Goal: Information Seeking & Learning: Learn about a topic

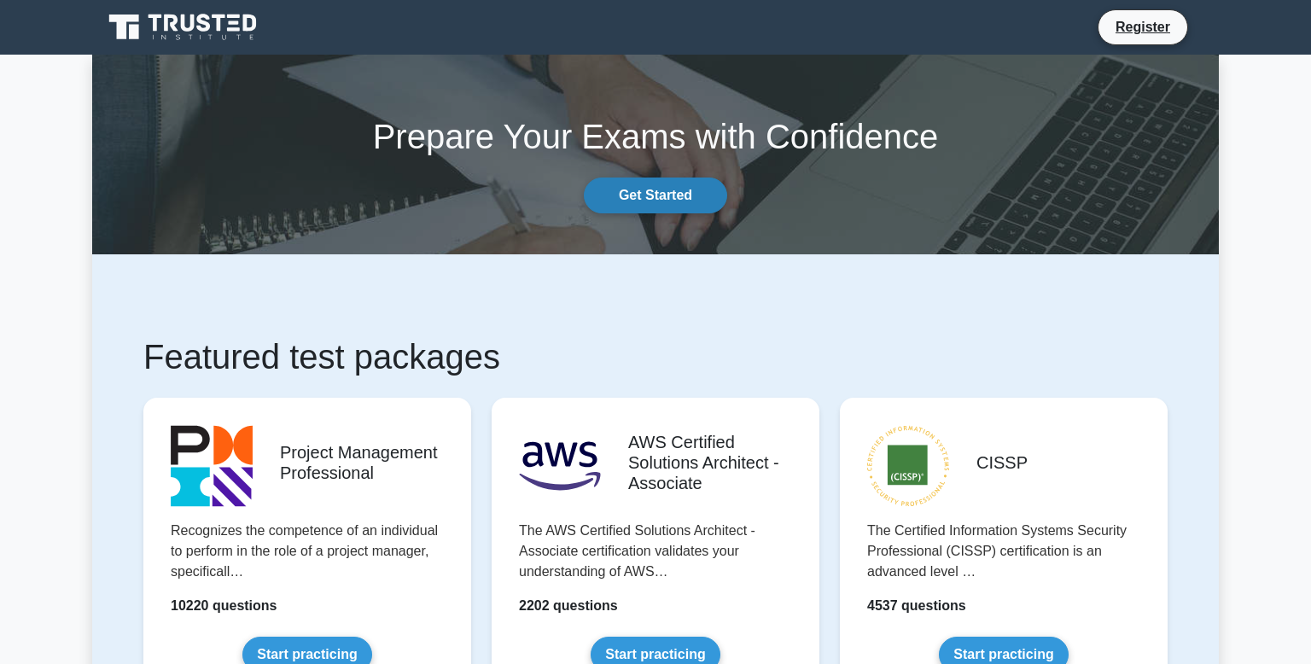
click at [683, 207] on link "Get Started" at bounding box center [655, 196] width 143 height 36
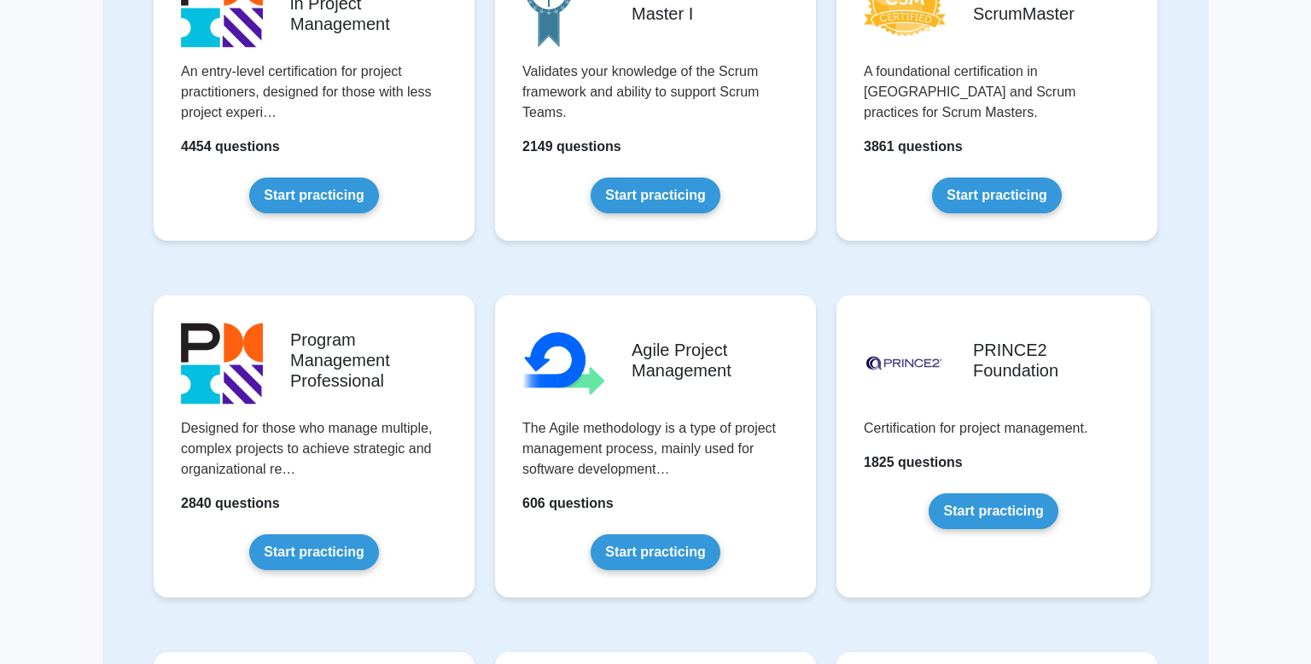
scroll to position [618, 0]
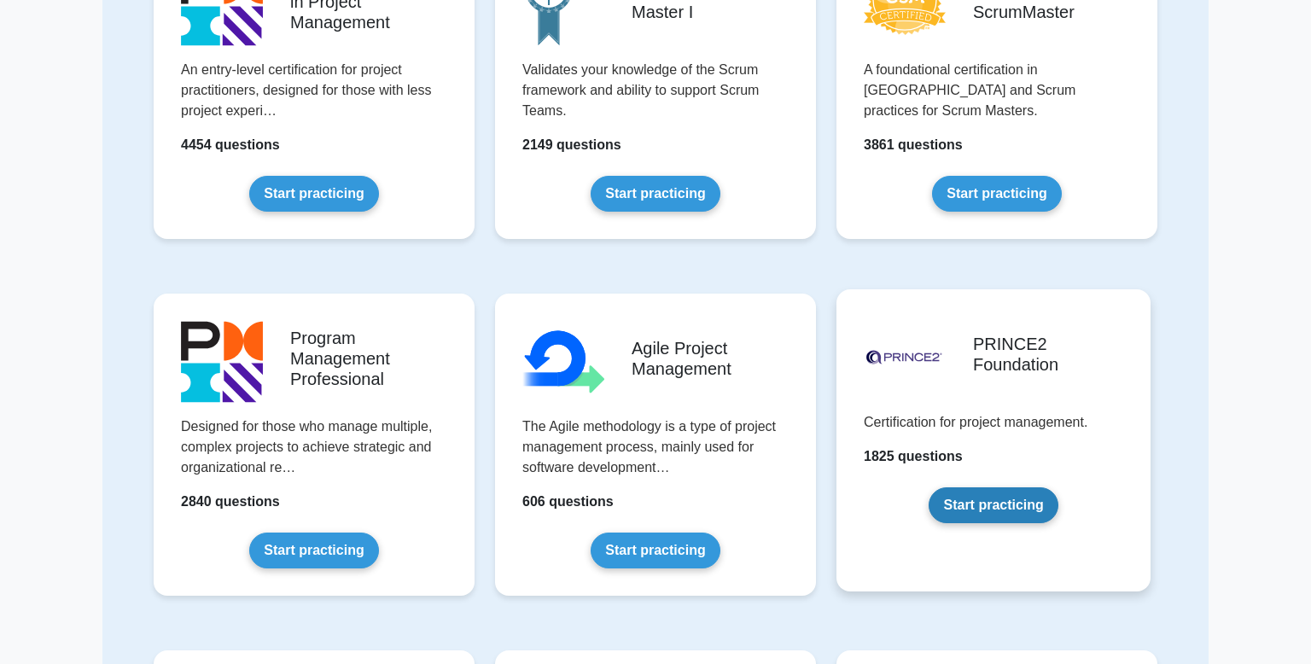
click at [947, 494] on link "Start practicing" at bounding box center [993, 505] width 129 height 36
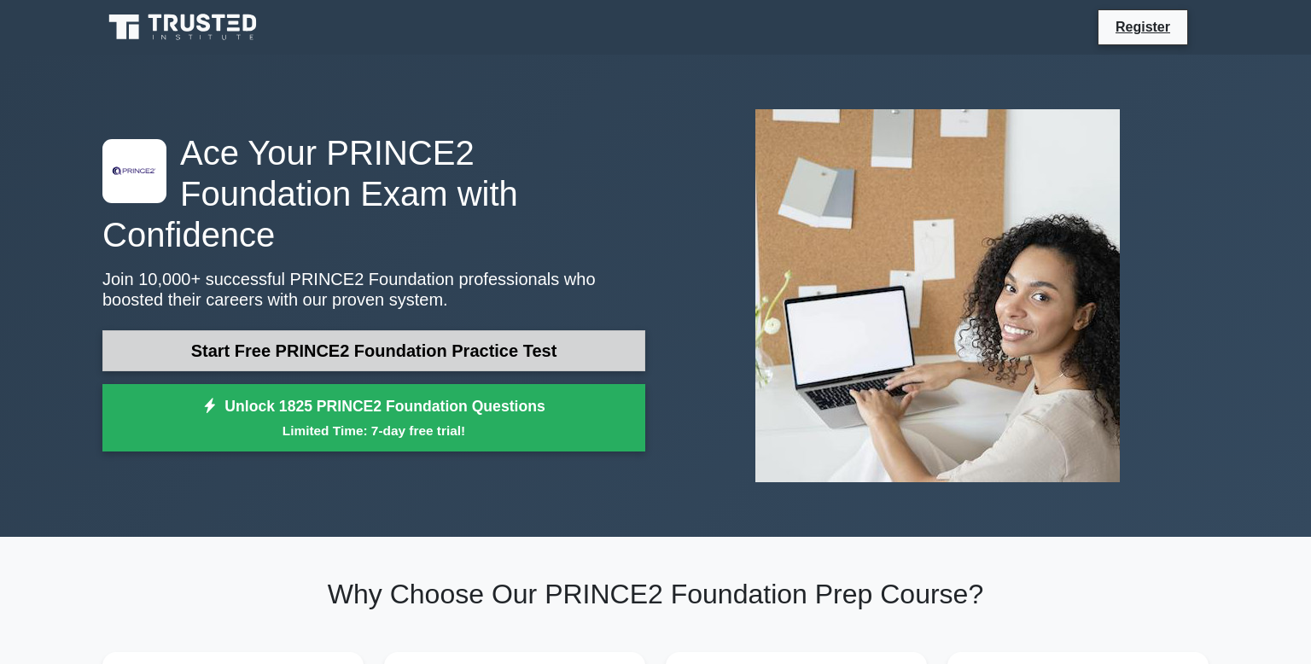
click at [588, 330] on link "Start Free PRINCE2 Foundation Practice Test" at bounding box center [373, 350] width 543 height 41
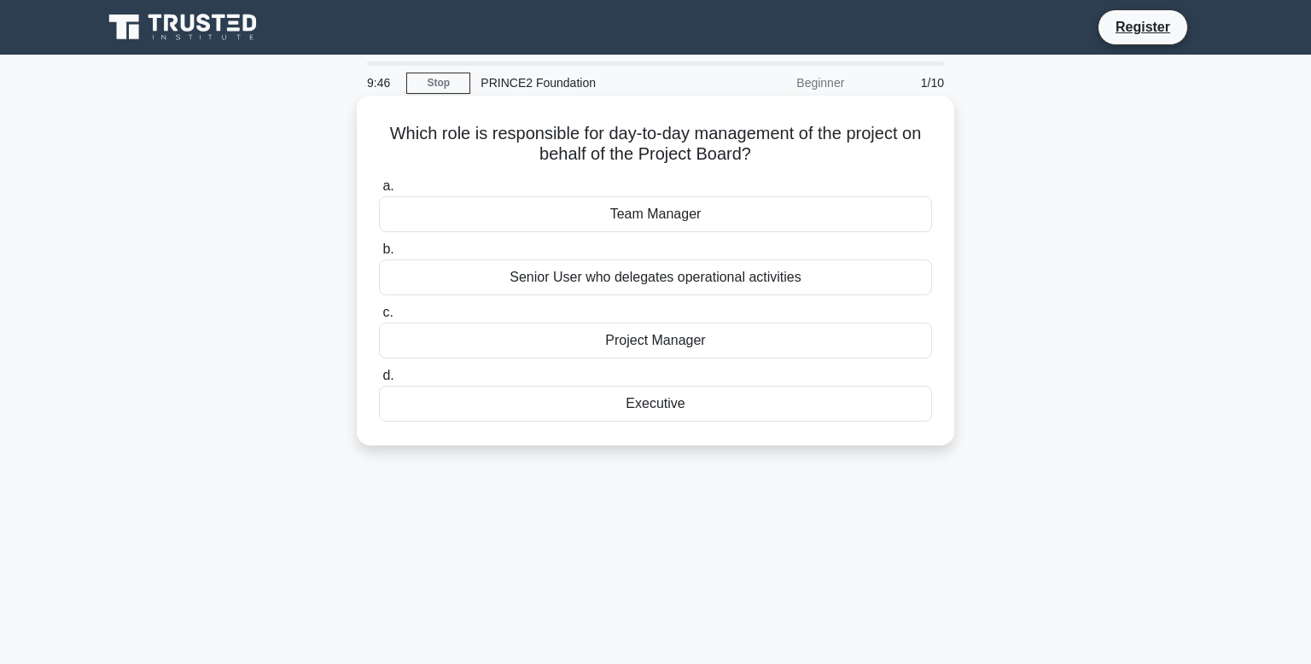
click at [616, 281] on div "Senior User who delegates operational activities" at bounding box center [655, 278] width 553 height 36
click at [379, 255] on input "b. Senior User who delegates operational activities" at bounding box center [379, 249] width 0 height 11
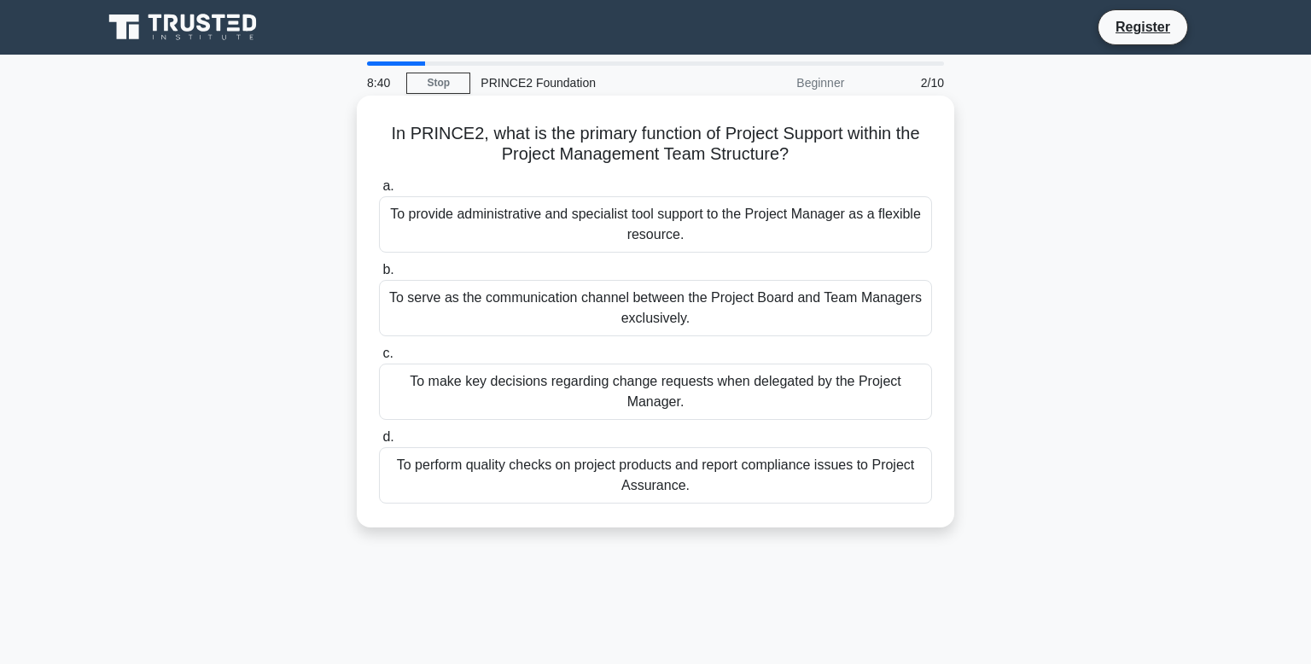
click at [598, 309] on div "To serve as the communication channel between the Project Board and Team Manage…" at bounding box center [655, 308] width 553 height 56
click at [379, 276] on input "b. To serve as the communication channel between the Project Board and Team Man…" at bounding box center [379, 270] width 0 height 11
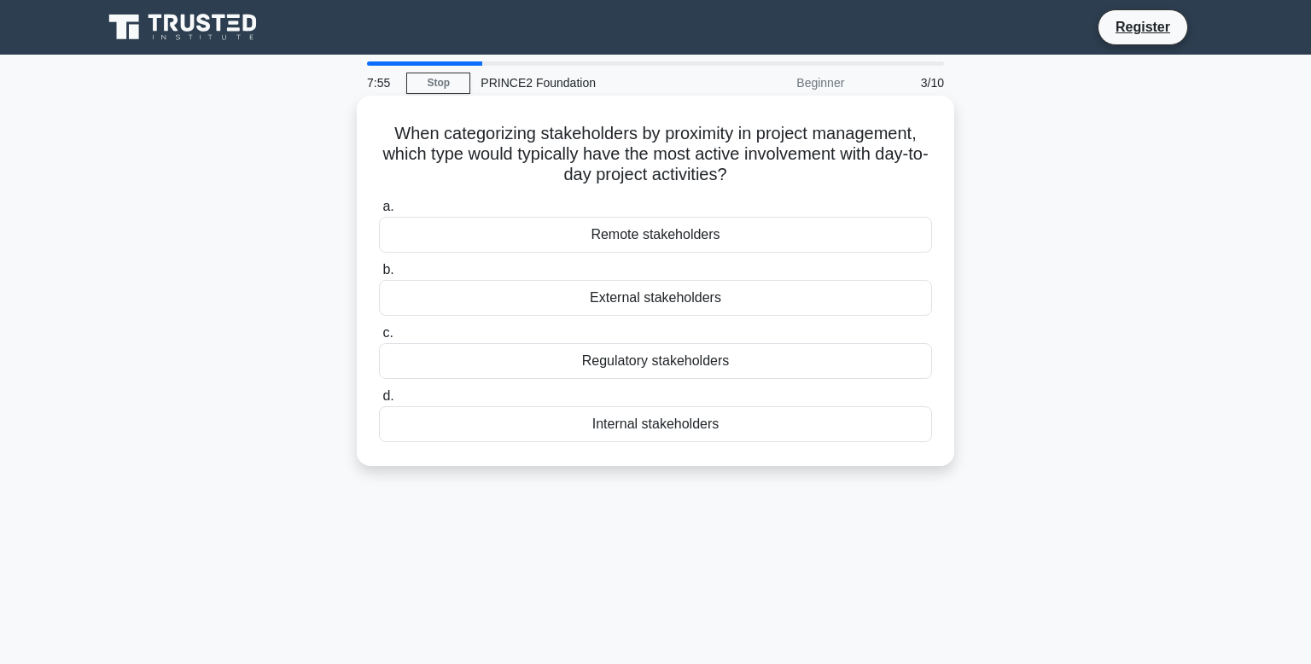
click at [590, 416] on div "Internal stakeholders" at bounding box center [655, 424] width 553 height 36
click at [379, 402] on input "d. Internal stakeholders" at bounding box center [379, 396] width 0 height 11
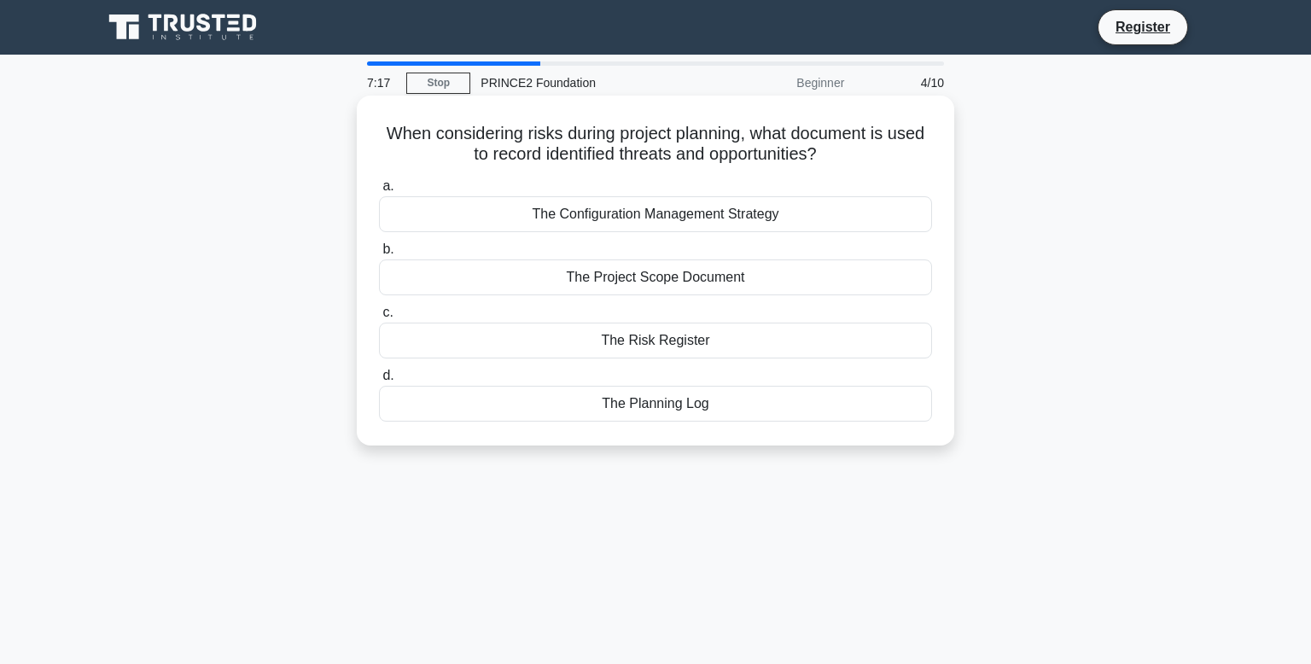
click at [599, 403] on div "The Planning Log" at bounding box center [655, 404] width 553 height 36
click at [379, 382] on input "d. The Planning Log" at bounding box center [379, 376] width 0 height 11
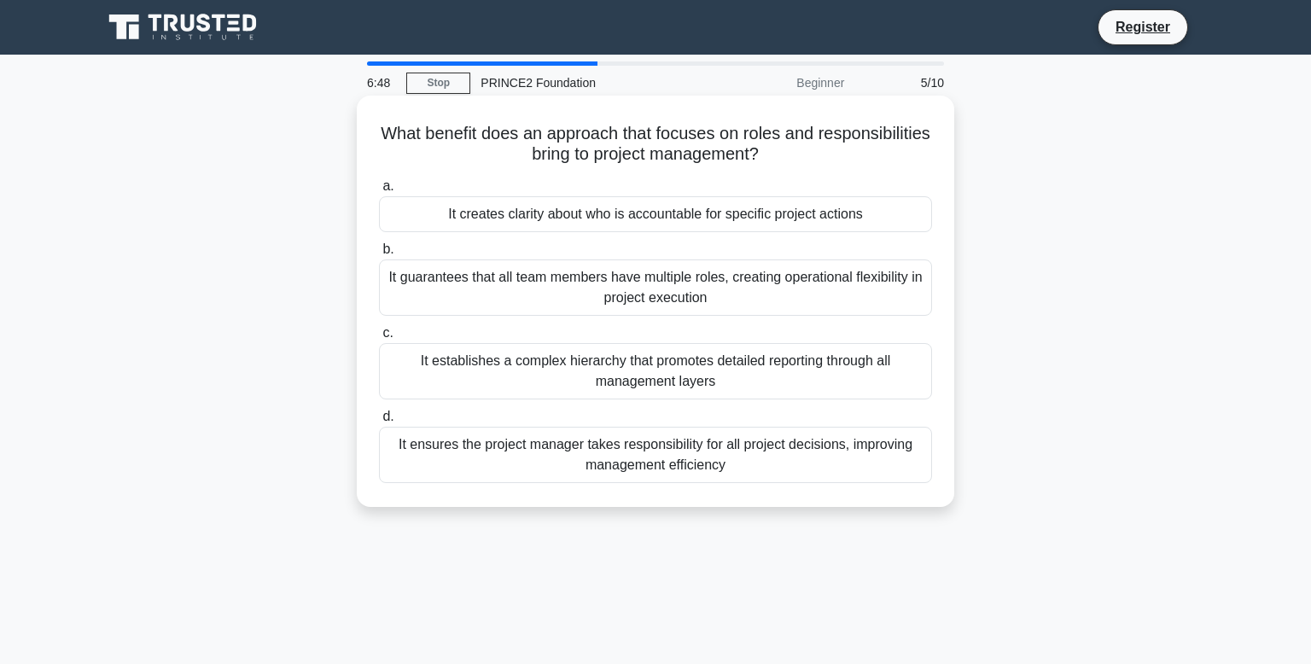
click at [668, 209] on div "It creates clarity about who is accountable for specific project actions" at bounding box center [655, 214] width 553 height 36
click at [379, 192] on input "a. It creates clarity about who is accountable for specific project actions" at bounding box center [379, 186] width 0 height 11
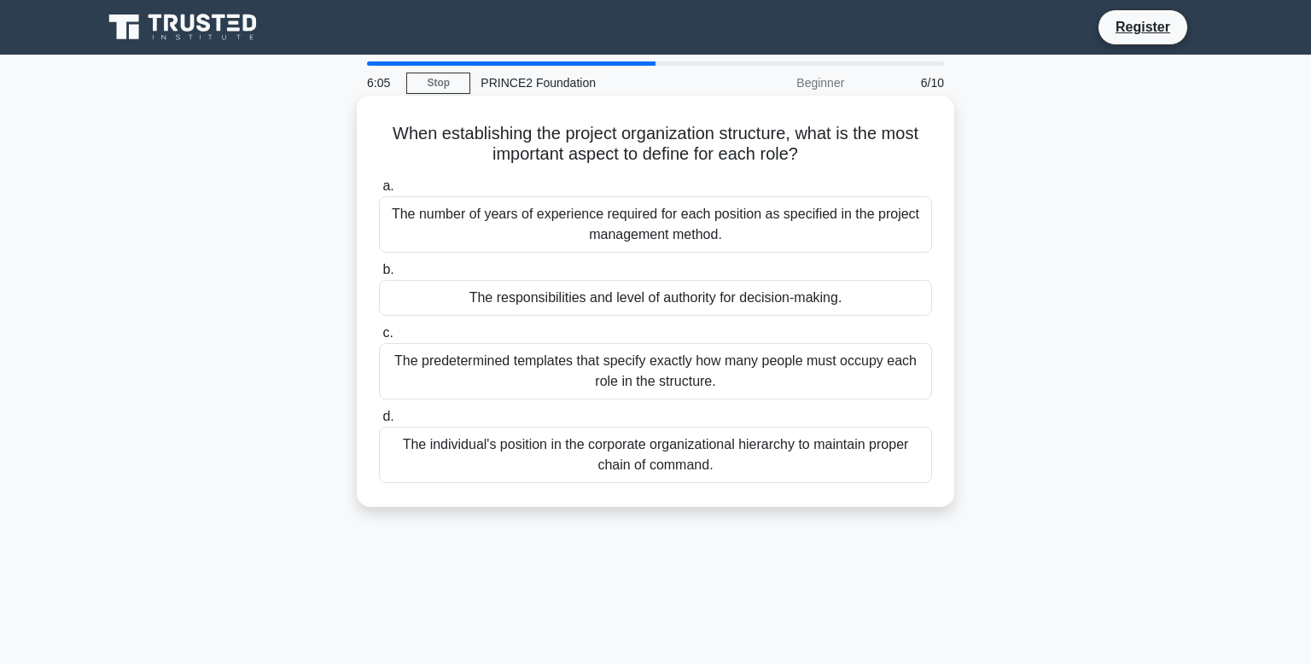
click at [674, 298] on div "The responsibilities and level of authority for decision-making." at bounding box center [655, 298] width 553 height 36
click at [379, 276] on input "b. The responsibilities and level of authority for decision-making." at bounding box center [379, 270] width 0 height 11
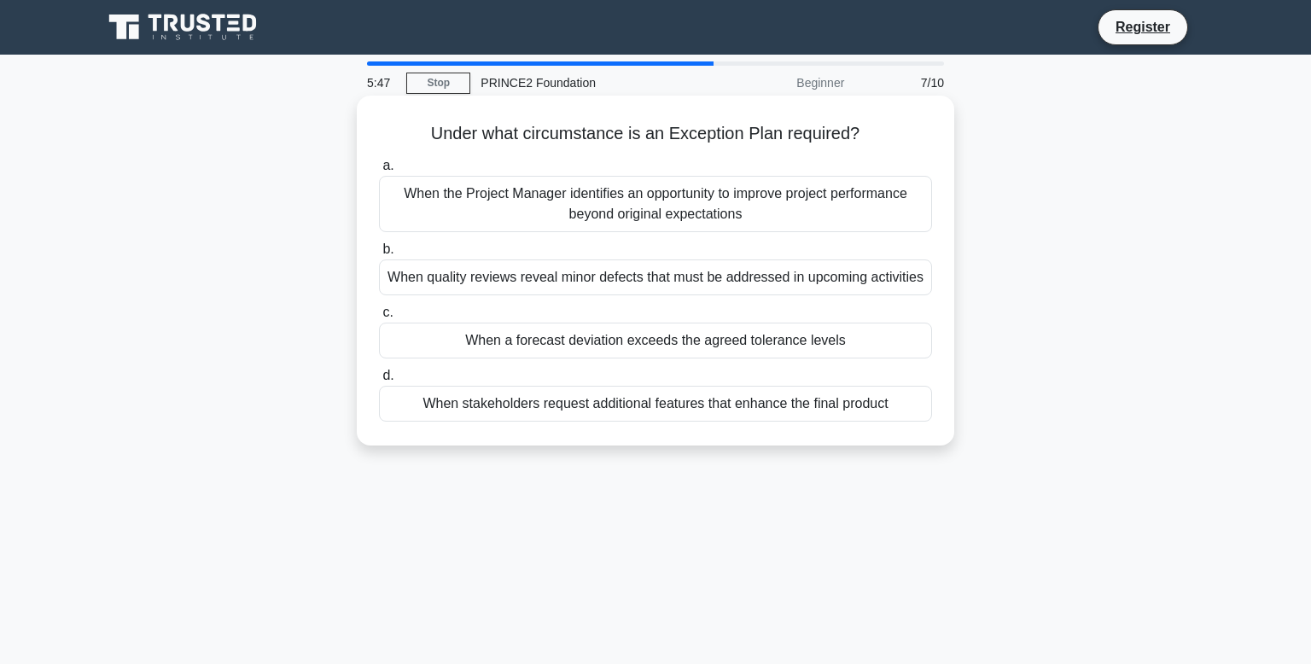
click at [680, 345] on div "When a forecast deviation exceeds the agreed tolerance levels" at bounding box center [655, 341] width 553 height 36
click at [379, 318] on input "c. When a forecast deviation exceeds the agreed tolerance levels" at bounding box center [379, 312] width 0 height 11
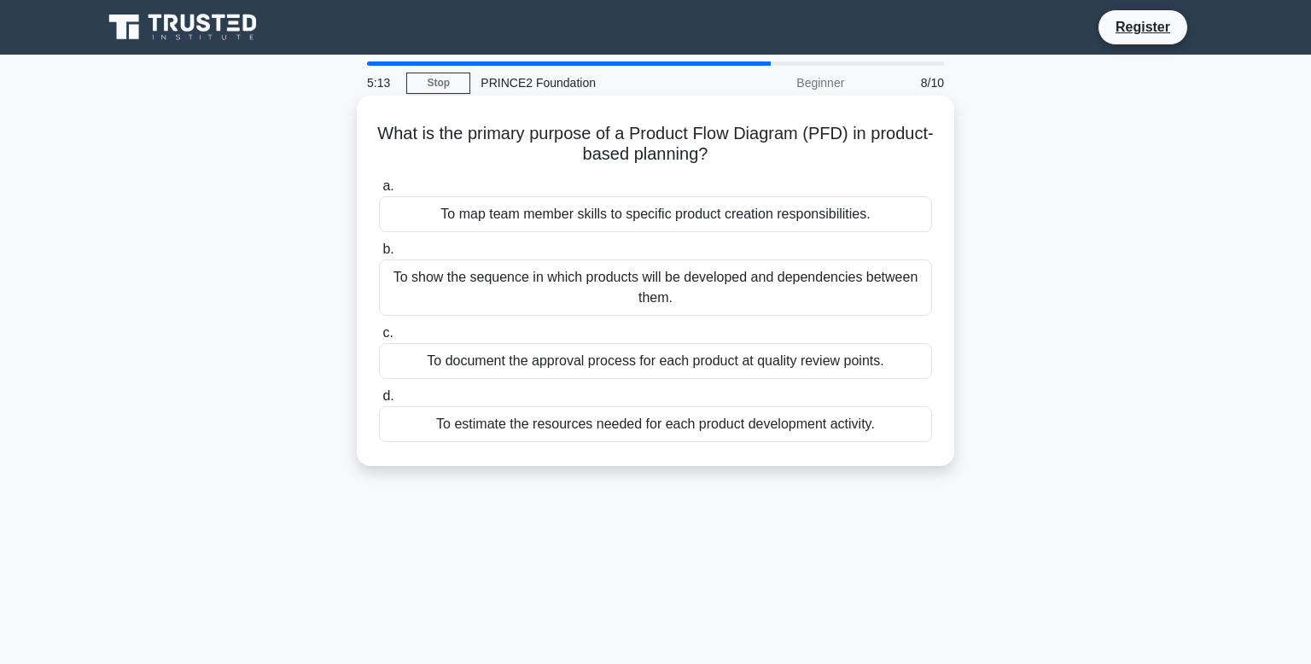
click at [668, 427] on div "To estimate the resources needed for each product development activity." at bounding box center [655, 424] width 553 height 36
click at [379, 402] on input "d. To estimate the resources needed for each product development activity." at bounding box center [379, 396] width 0 height 11
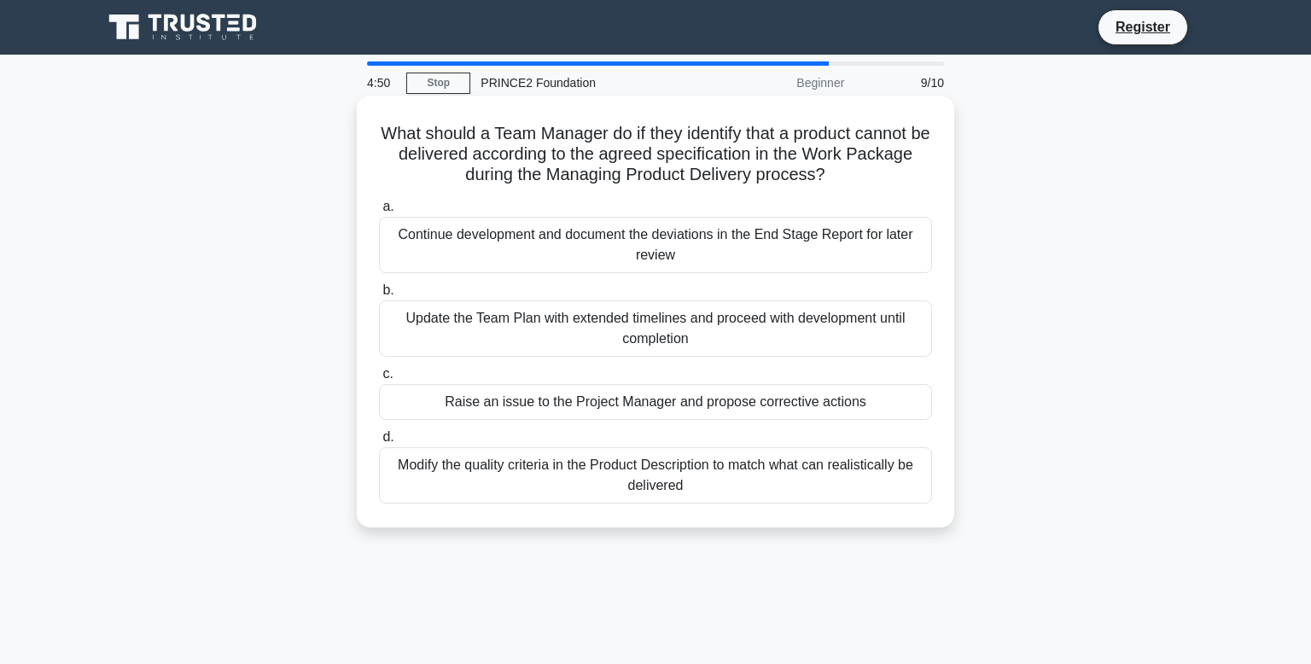
click at [651, 326] on div "Update the Team Plan with extended timelines and proceed with development until…" at bounding box center [655, 329] width 553 height 56
click at [379, 296] on input "b. Update the Team Plan with extended timelines and proceed with development un…" at bounding box center [379, 290] width 0 height 11
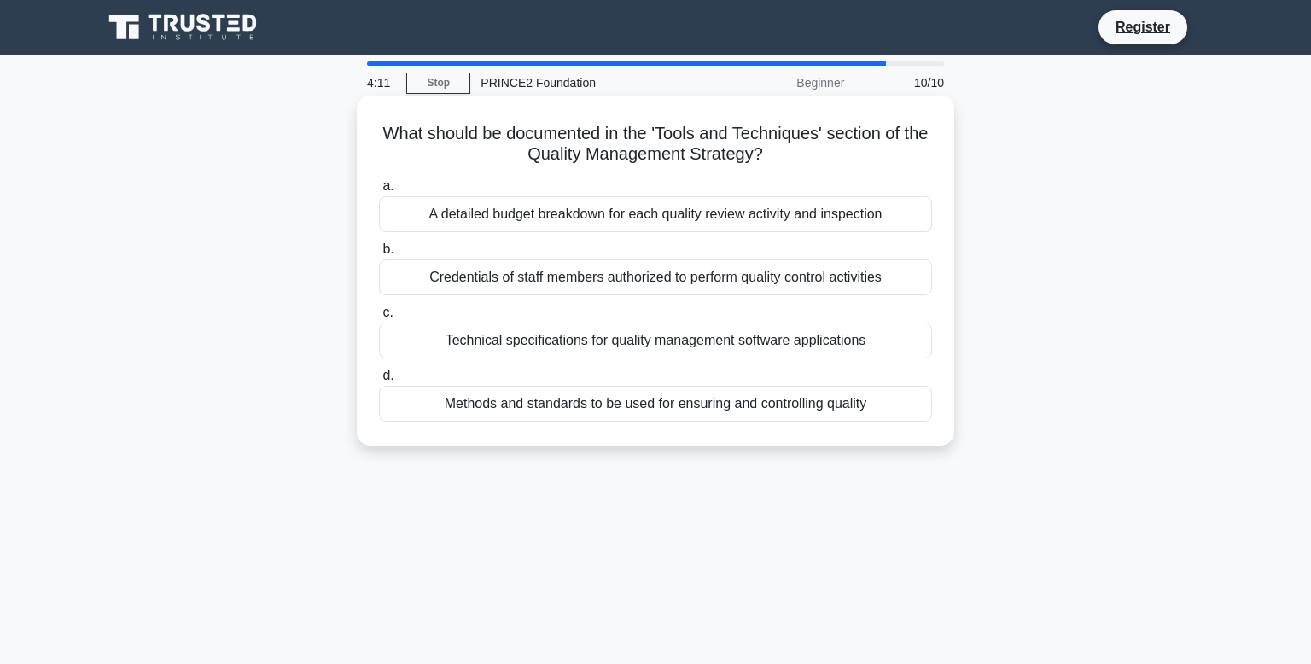
click at [702, 411] on div "Methods and standards to be used for ensuring and controlling quality" at bounding box center [655, 404] width 553 height 36
click at [379, 382] on input "d. Methods and standards to be used for ensuring and controlling quality" at bounding box center [379, 376] width 0 height 11
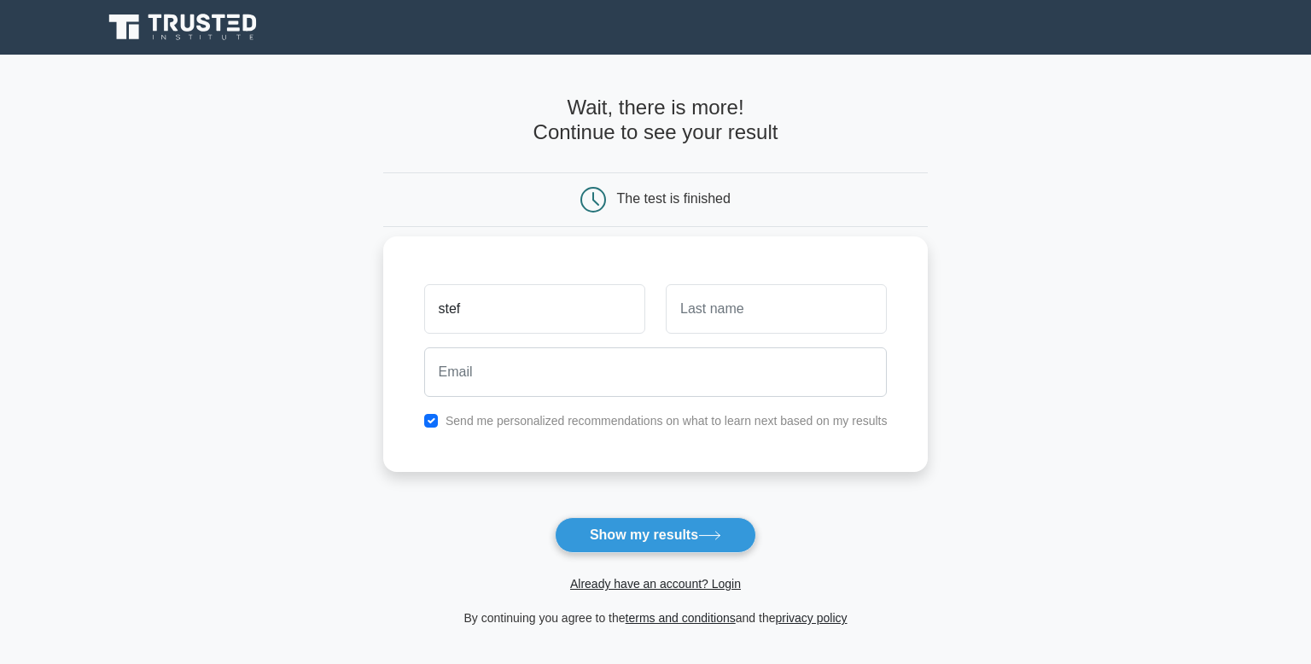
type input "Stefanos"
click at [712, 284] on input "text" at bounding box center [776, 309] width 221 height 50
type input "Dimos"
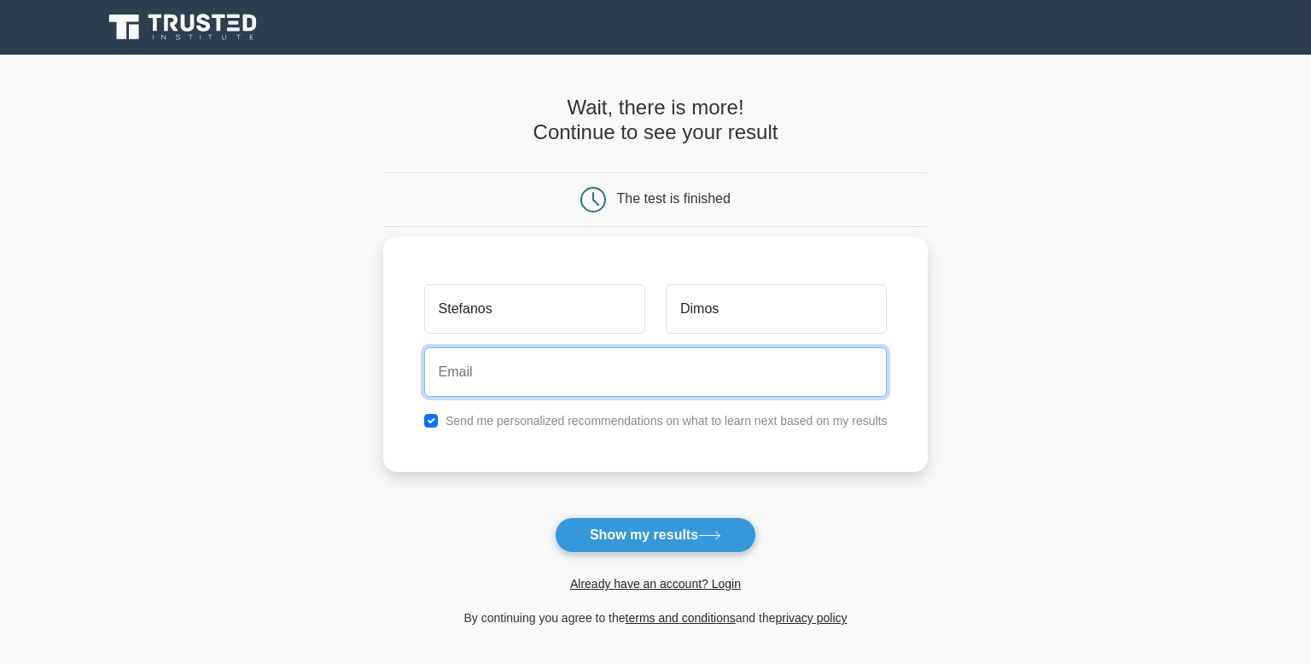
click at [767, 362] on input "email" at bounding box center [656, 372] width 464 height 50
type input "[EMAIL_ADDRESS][DOMAIN_NAME]"
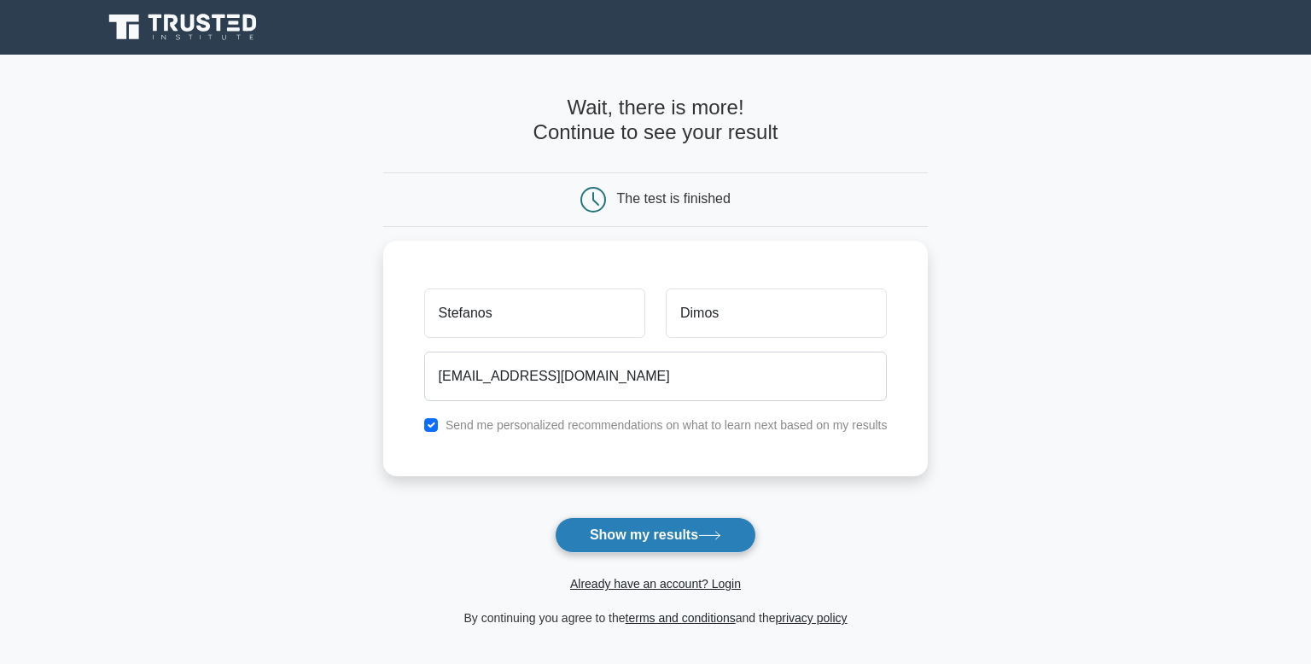
click at [695, 535] on button "Show my results" at bounding box center [655, 535] width 201 height 36
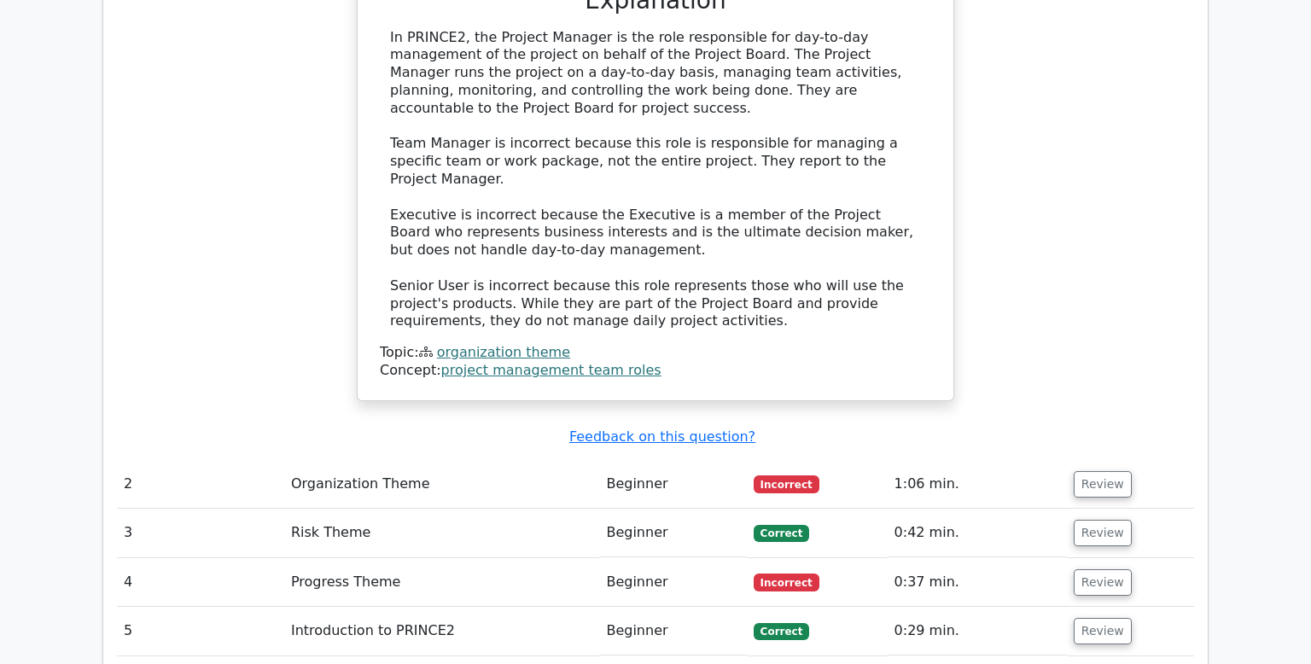
scroll to position [1915, 0]
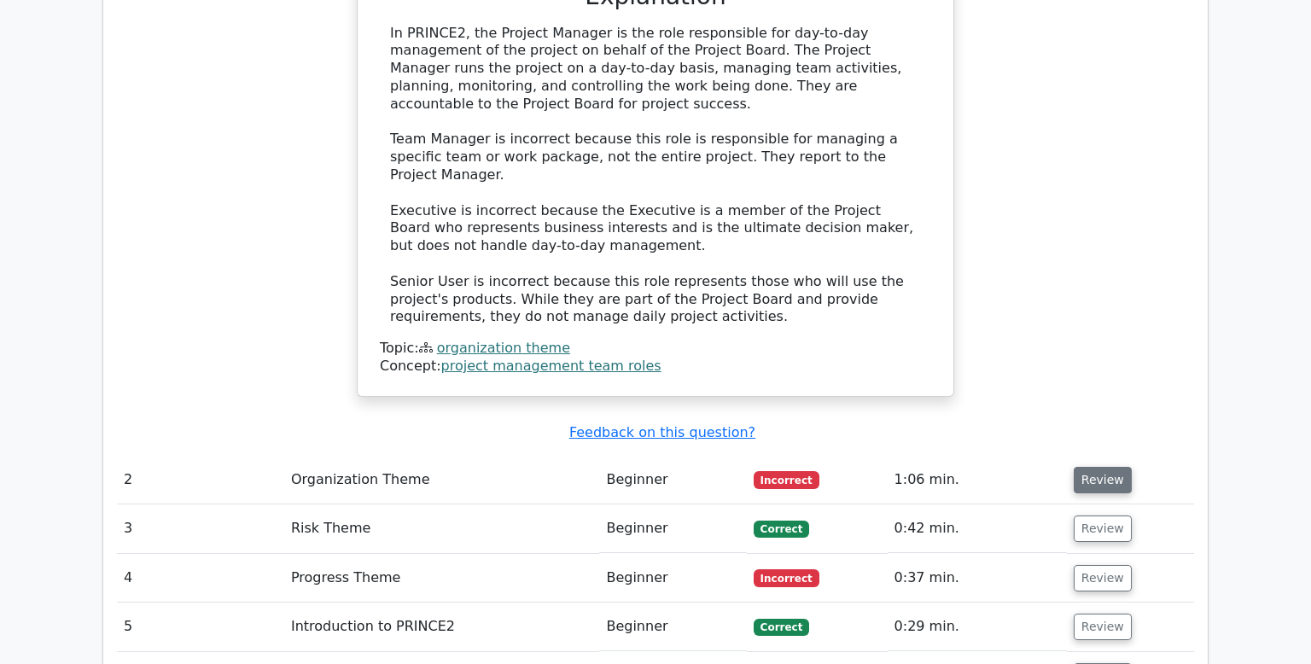
click at [1088, 467] on button "Review" at bounding box center [1103, 480] width 58 height 26
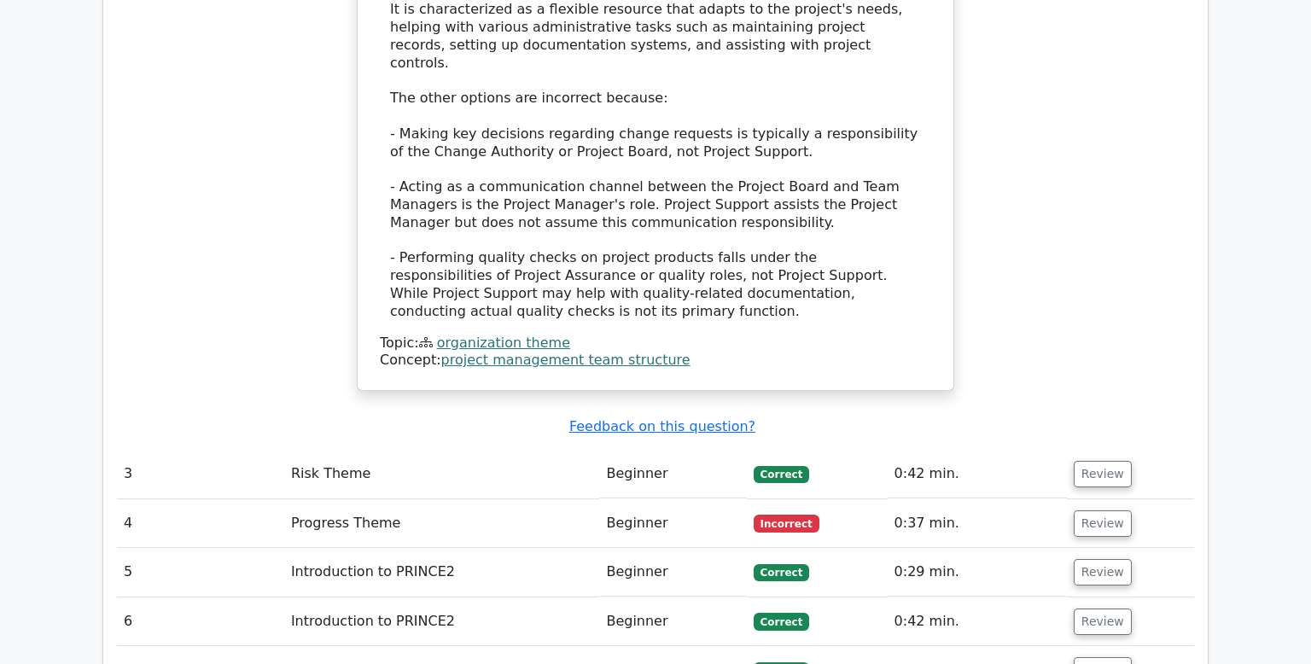
scroll to position [2954, 0]
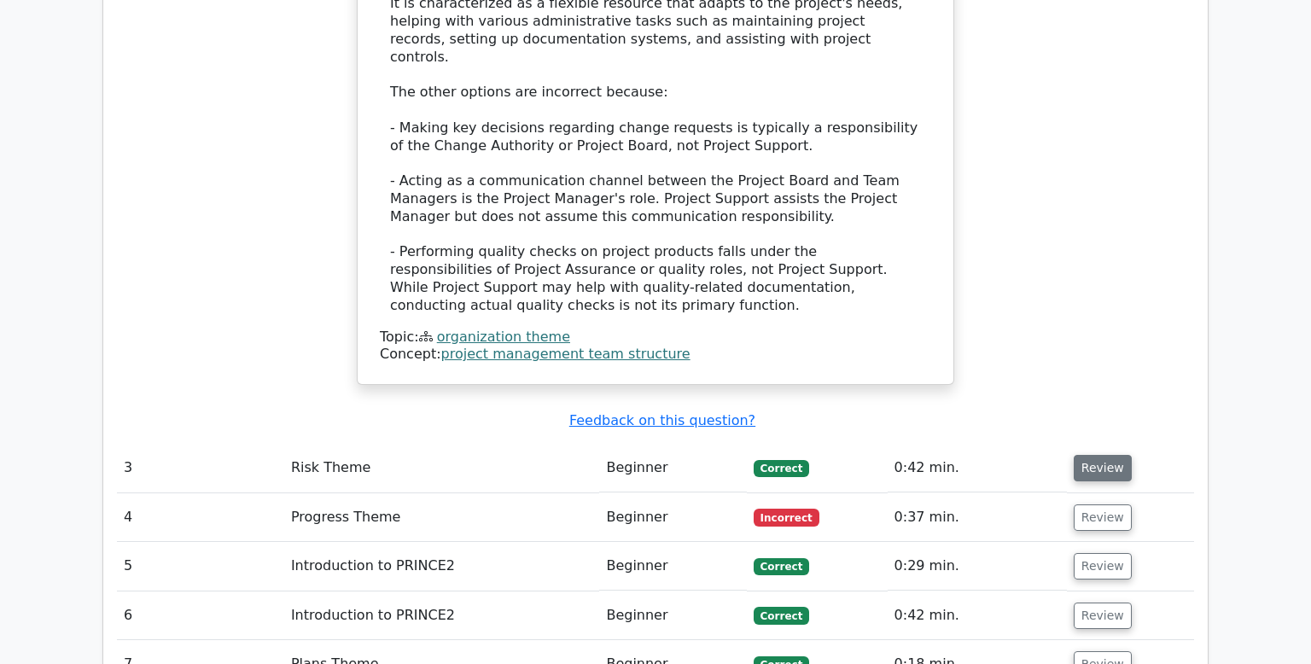
click at [1092, 455] on button "Review" at bounding box center [1103, 468] width 58 height 26
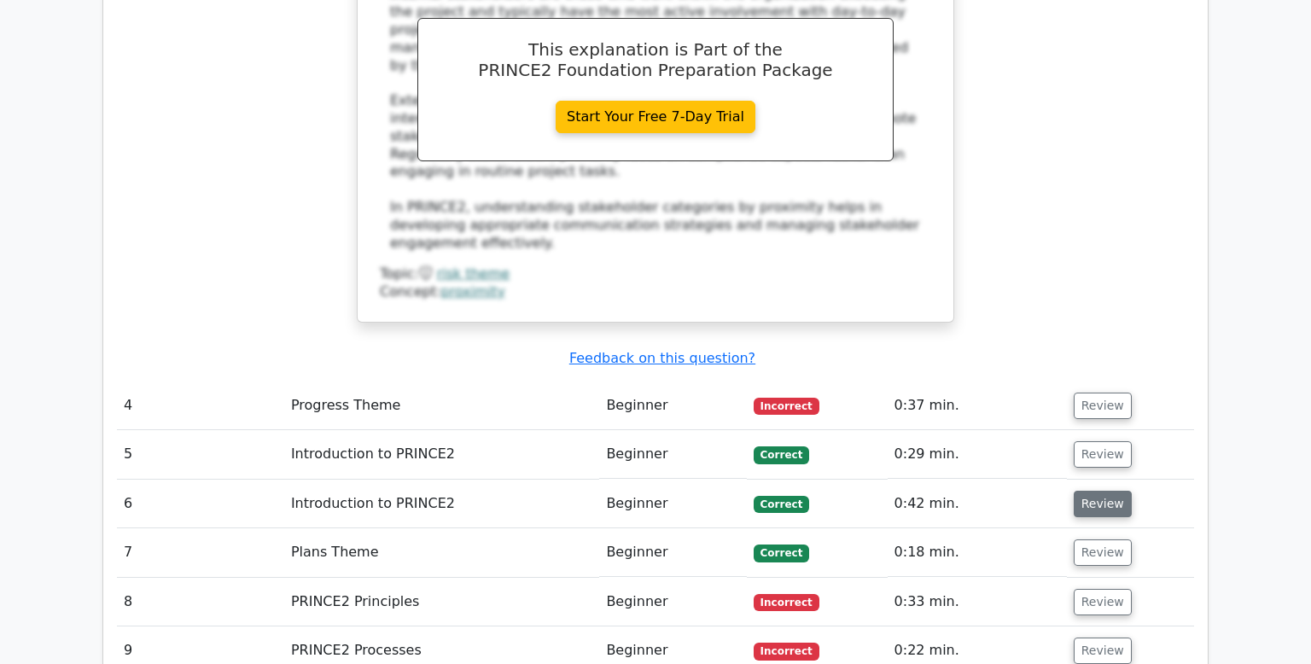
scroll to position [3853, 0]
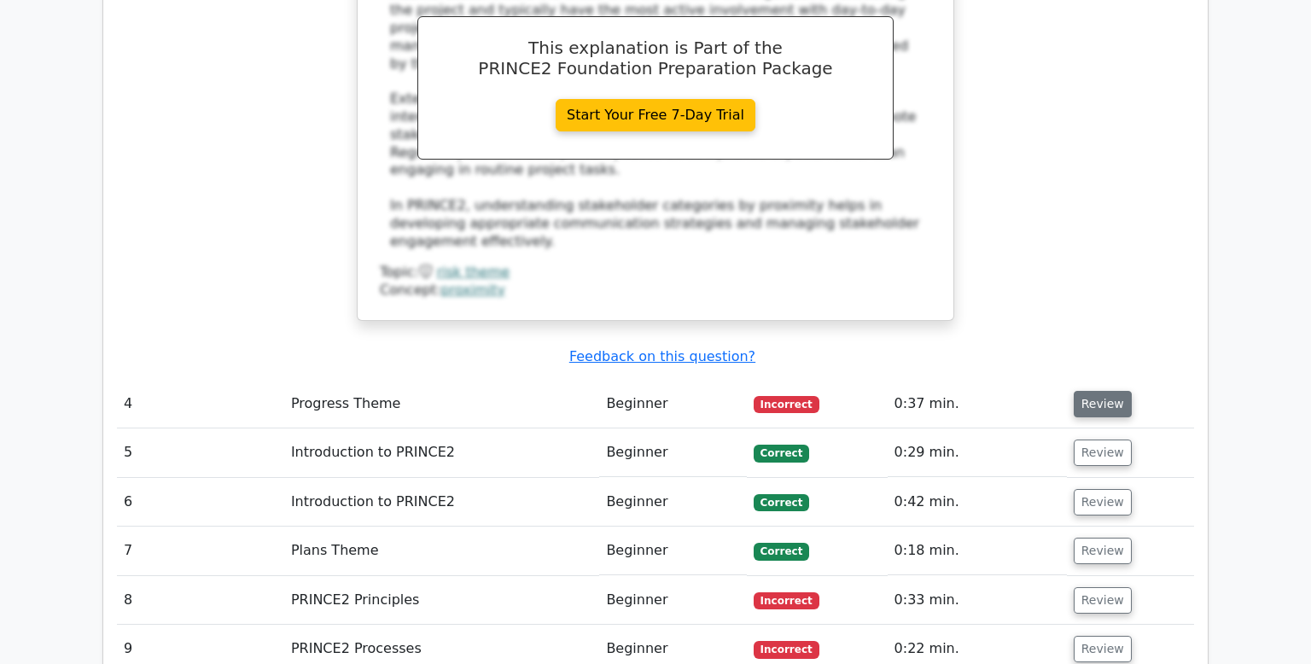
click at [1086, 391] on button "Review" at bounding box center [1103, 404] width 58 height 26
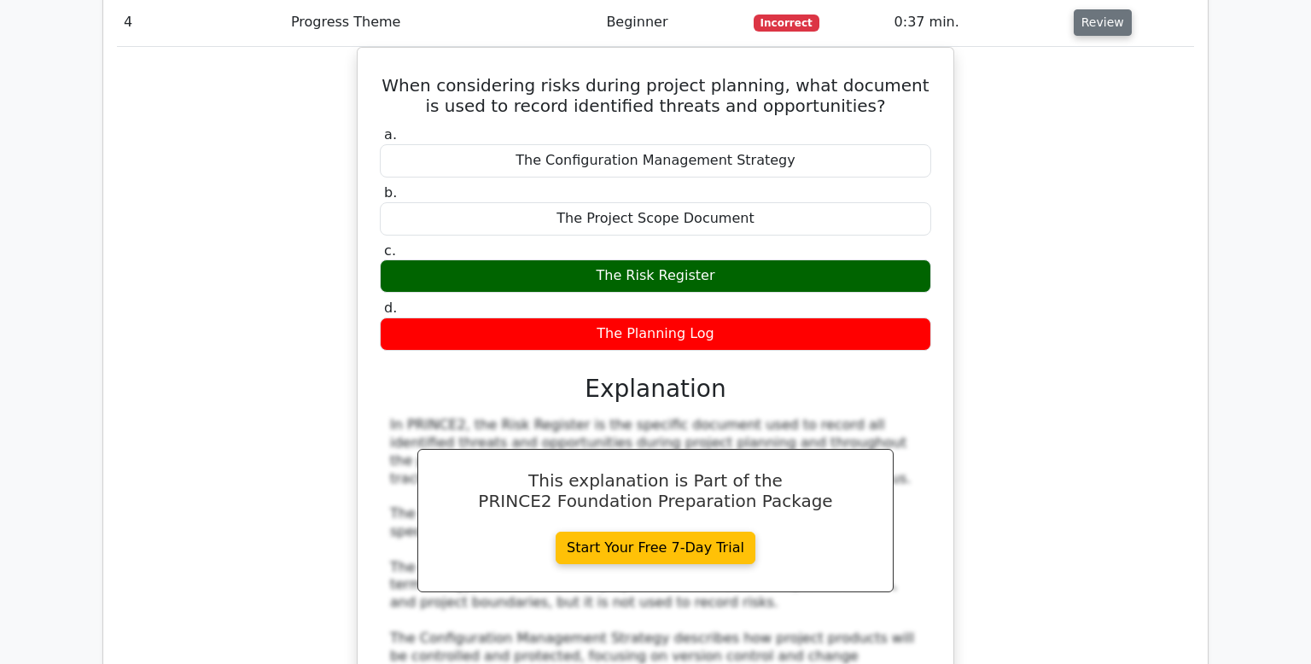
scroll to position [4234, 0]
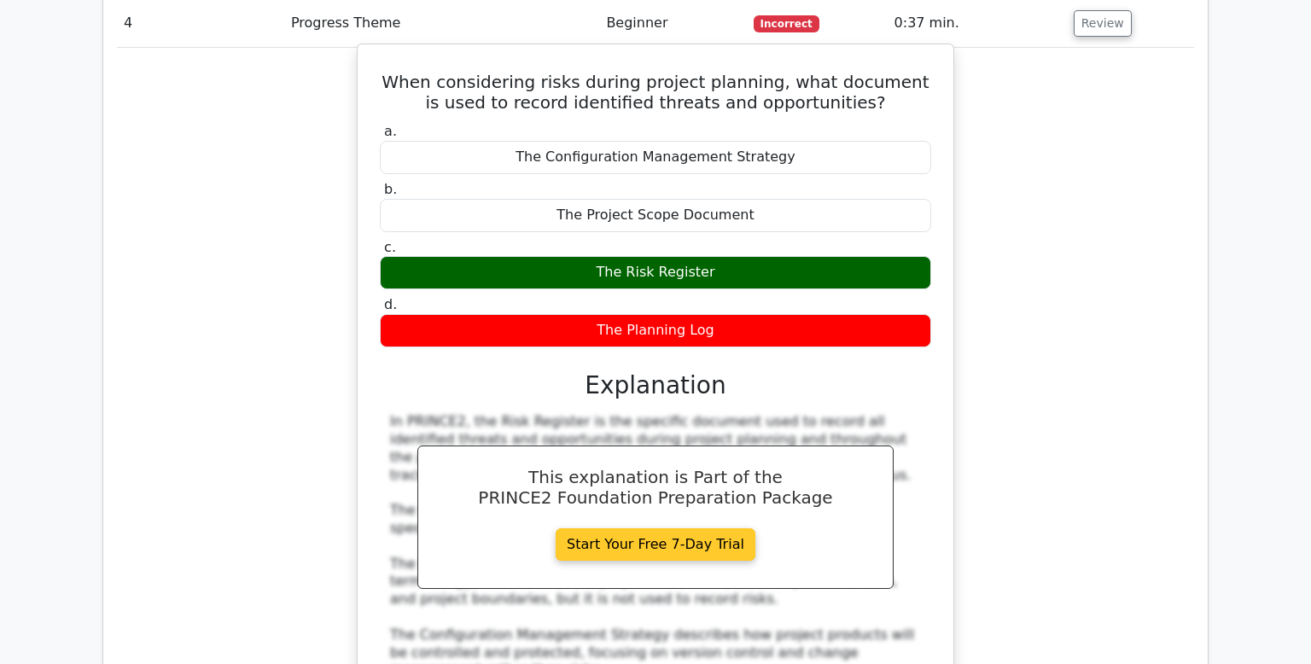
click at [713, 528] on link "Start Your Free 7-Day Trial" at bounding box center [656, 544] width 200 height 32
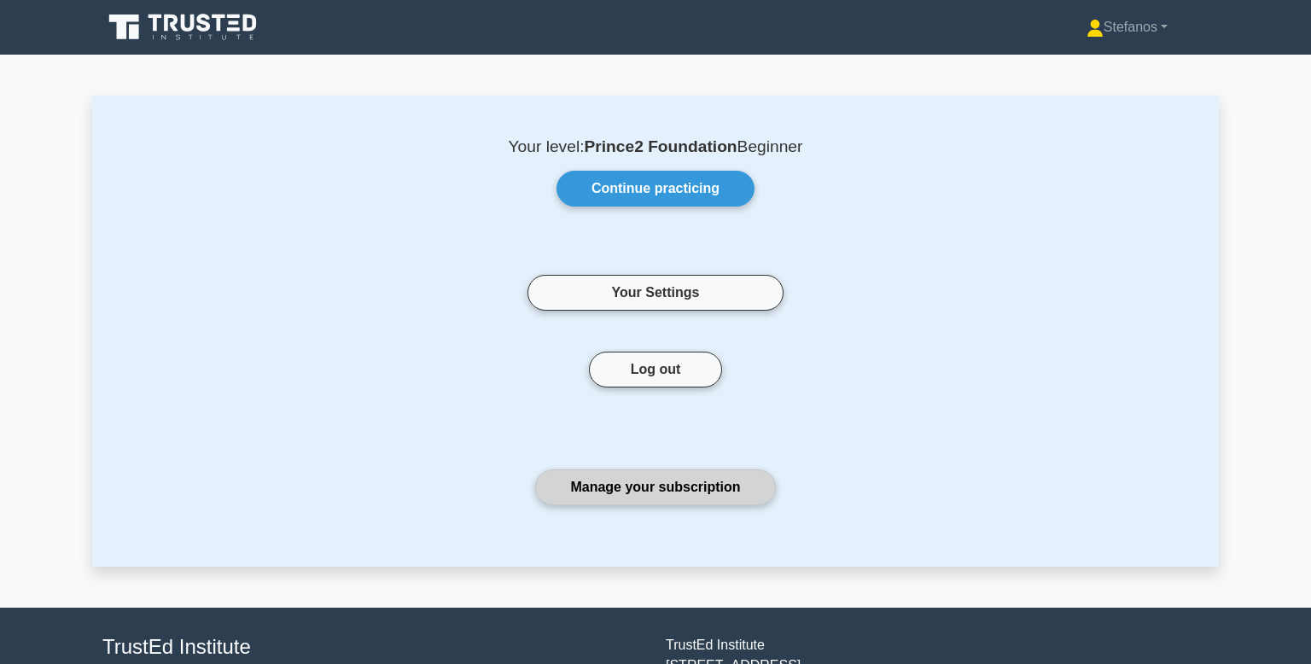
click at [742, 484] on link "Manage your subscription" at bounding box center [655, 488] width 240 height 36
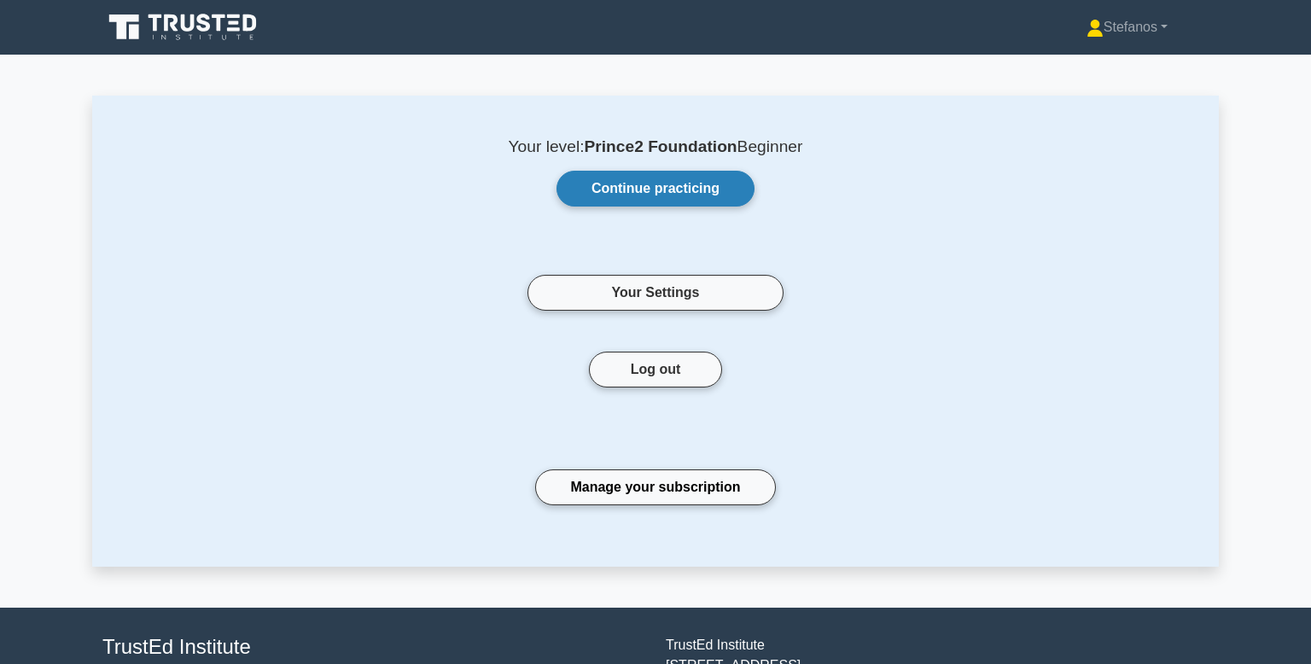
click at [656, 184] on link "Continue practicing" at bounding box center [656, 189] width 198 height 36
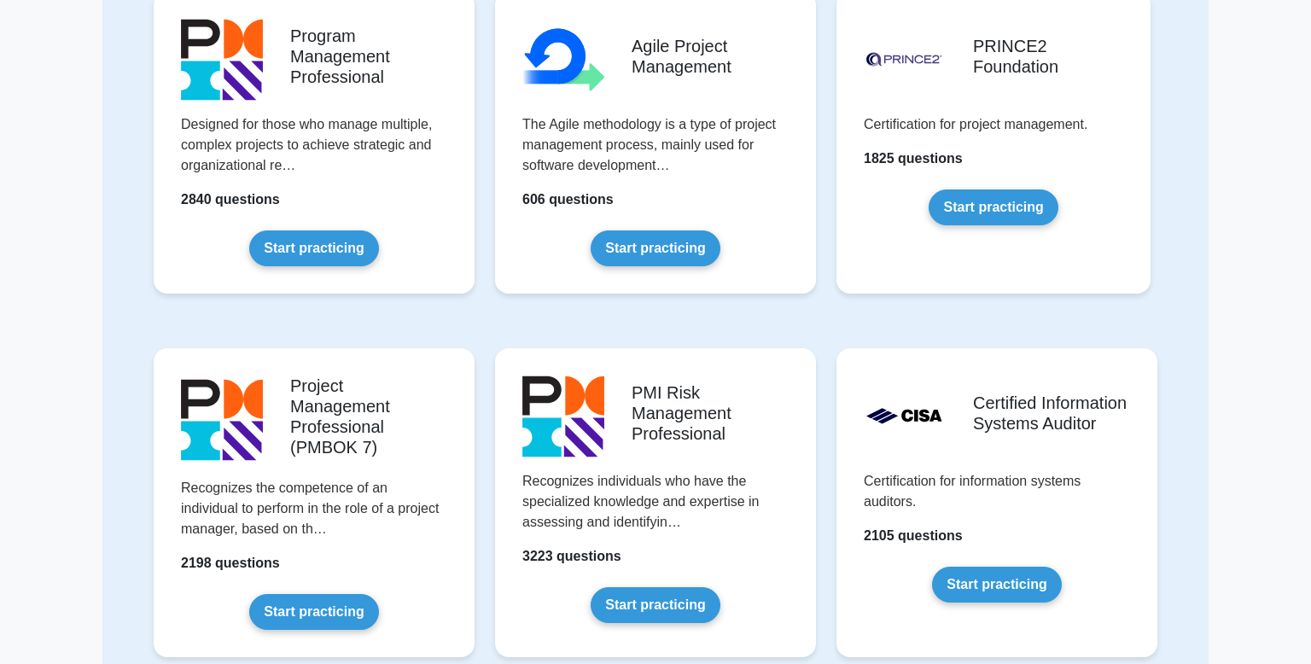
scroll to position [919, 0]
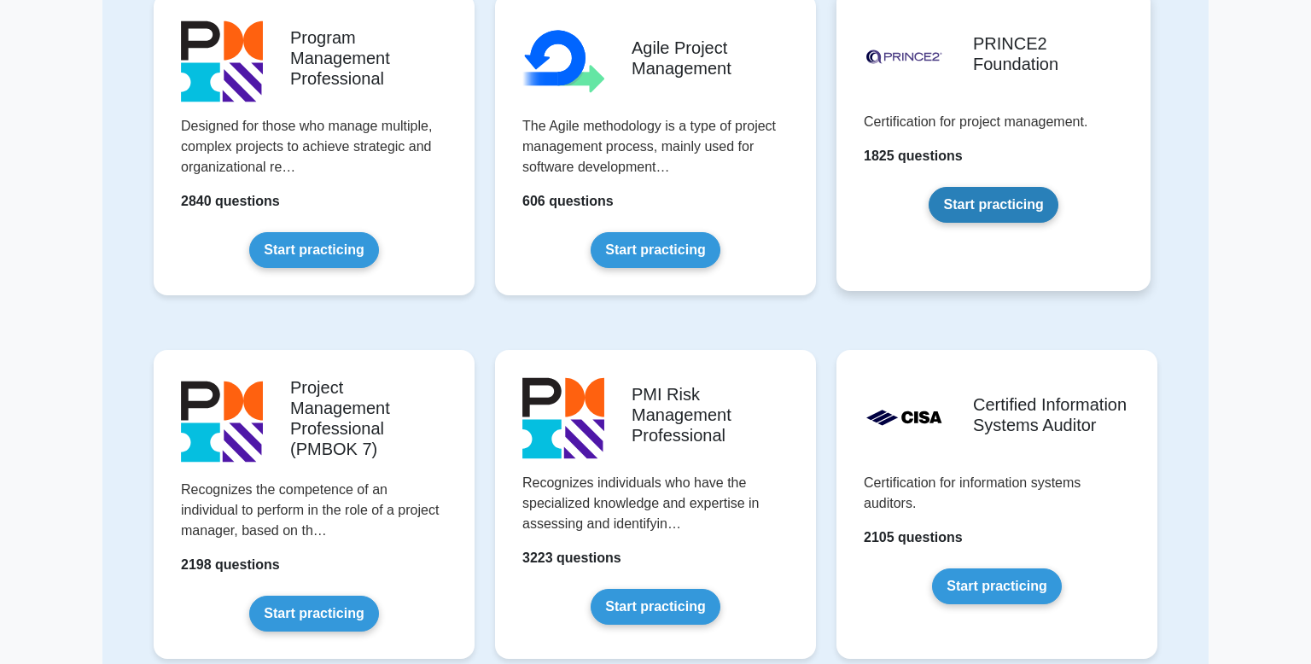
click at [961, 195] on link "Start practicing" at bounding box center [993, 205] width 129 height 36
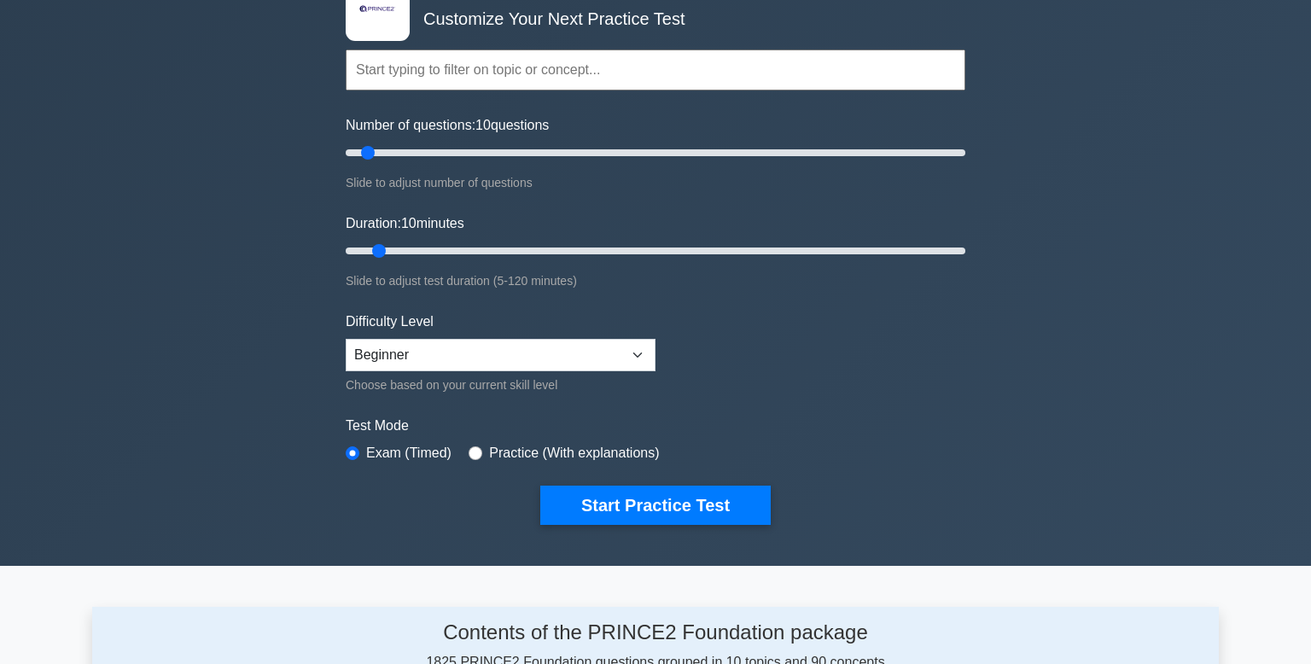
scroll to position [122, 0]
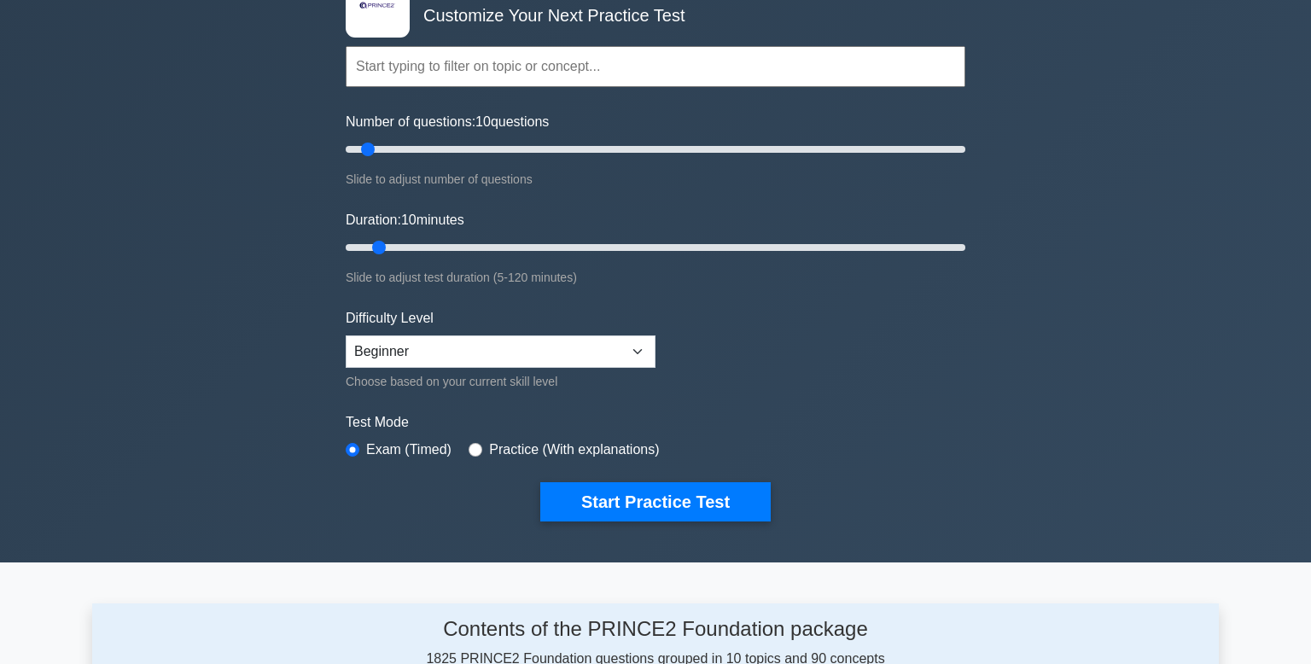
click at [507, 454] on label "Practice (With explanations)" at bounding box center [574, 450] width 170 height 20
click at [473, 452] on input "radio" at bounding box center [476, 450] width 14 height 14
radio input "true"
click at [571, 353] on select "Beginner Intermediate Expert" at bounding box center [501, 352] width 310 height 32
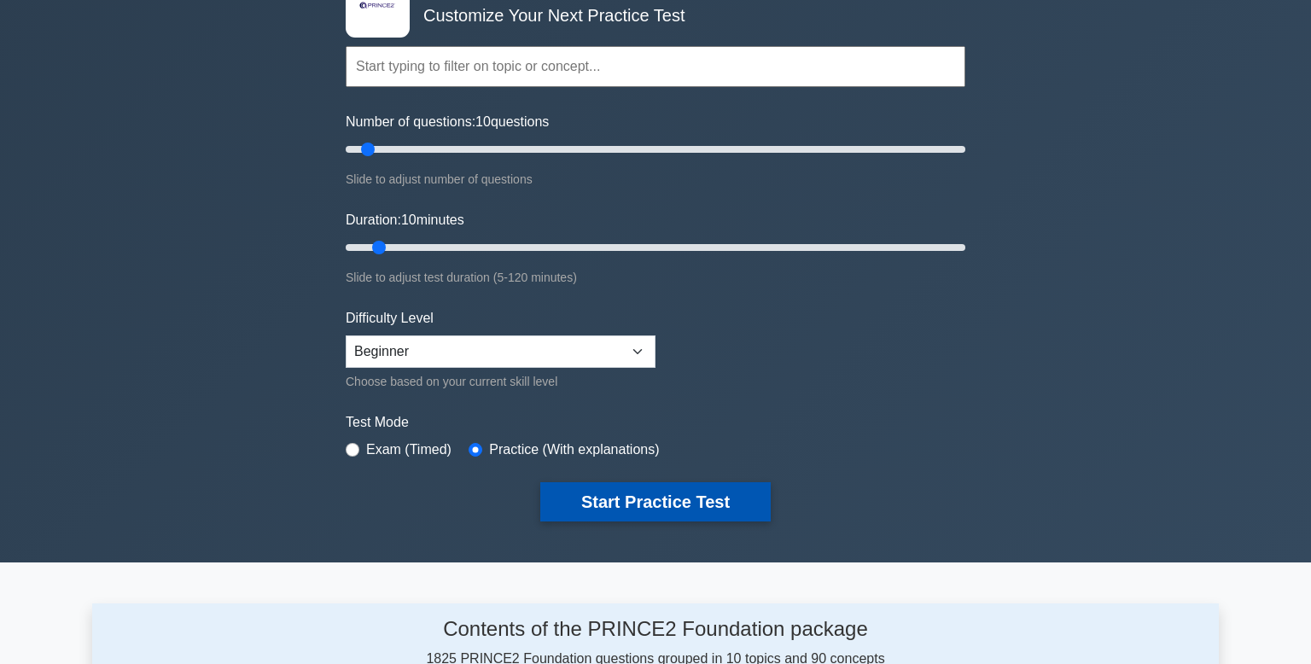
click at [724, 483] on button "Start Practice Test" at bounding box center [655, 501] width 231 height 39
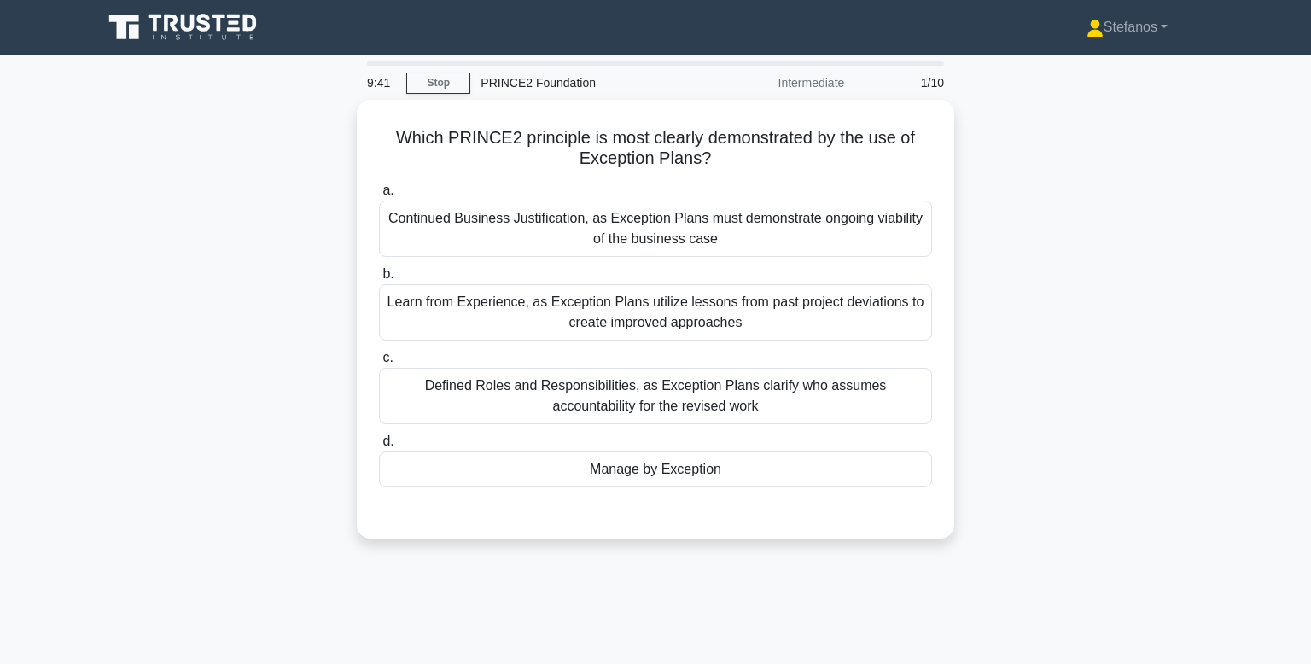
click at [724, 483] on div "a. Continued Business Justification, as Exception Plans must demonstrate ongoin…" at bounding box center [656, 334] width 574 height 314
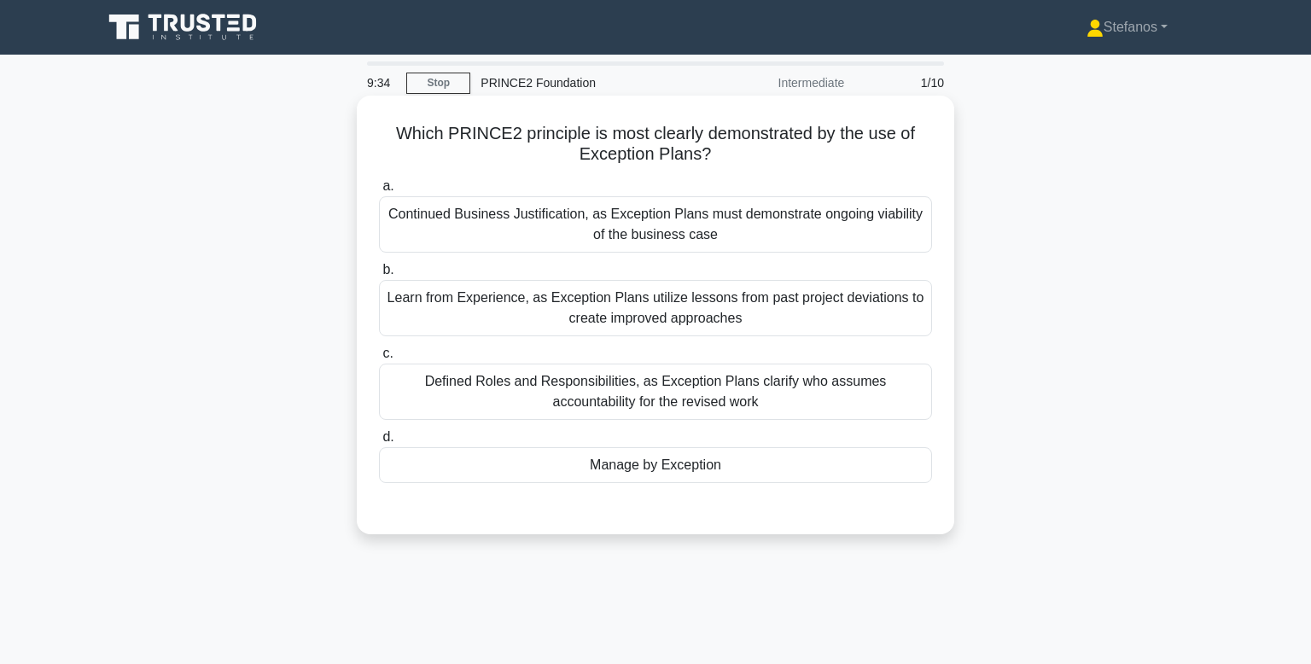
click at [733, 464] on div "Manage by Exception" at bounding box center [655, 465] width 553 height 36
click at [379, 443] on input "d. Manage by Exception" at bounding box center [379, 437] width 0 height 11
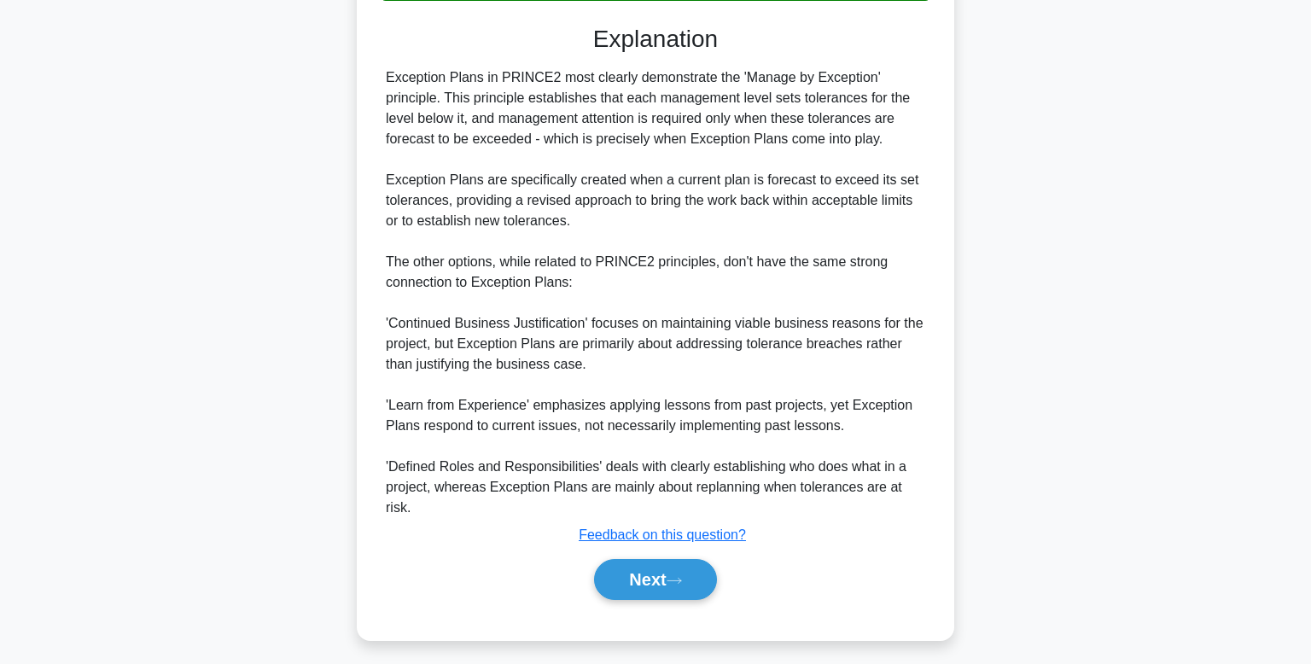
scroll to position [489, 0]
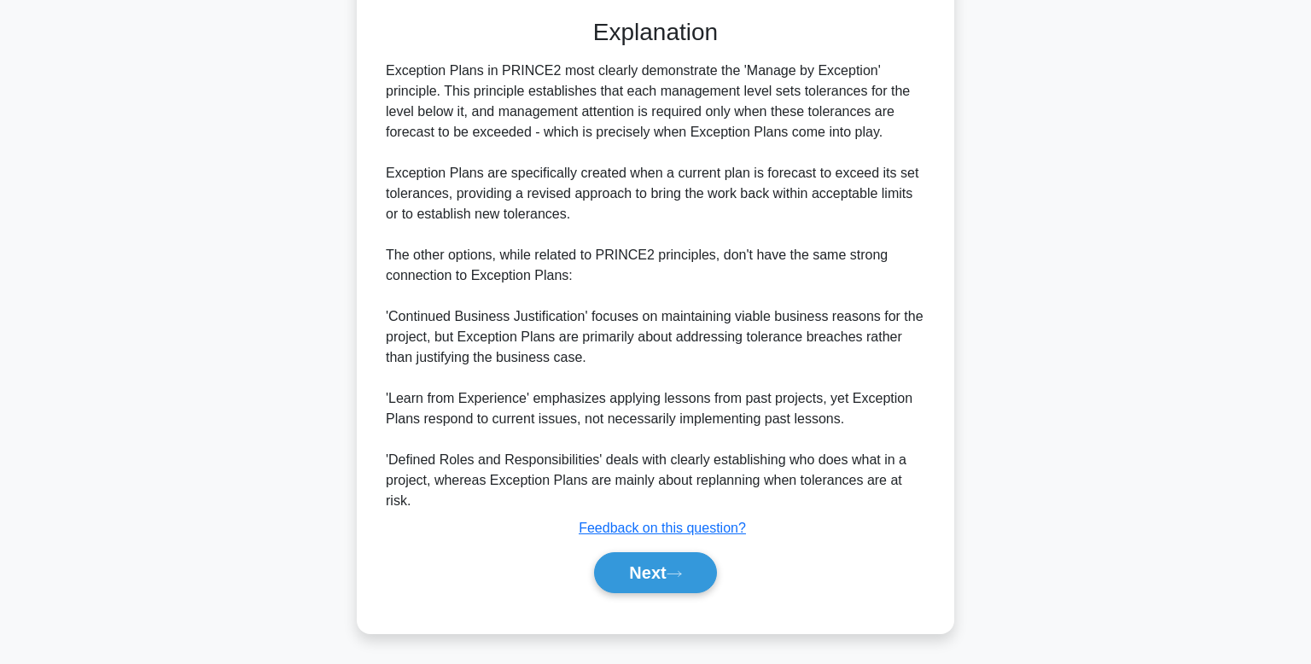
click at [733, 464] on div "Exception Plans in PRINCE2 most clearly demonstrate the 'Manage by Exception' p…" at bounding box center [656, 286] width 540 height 451
click at [691, 579] on button "Next" at bounding box center [655, 572] width 122 height 41
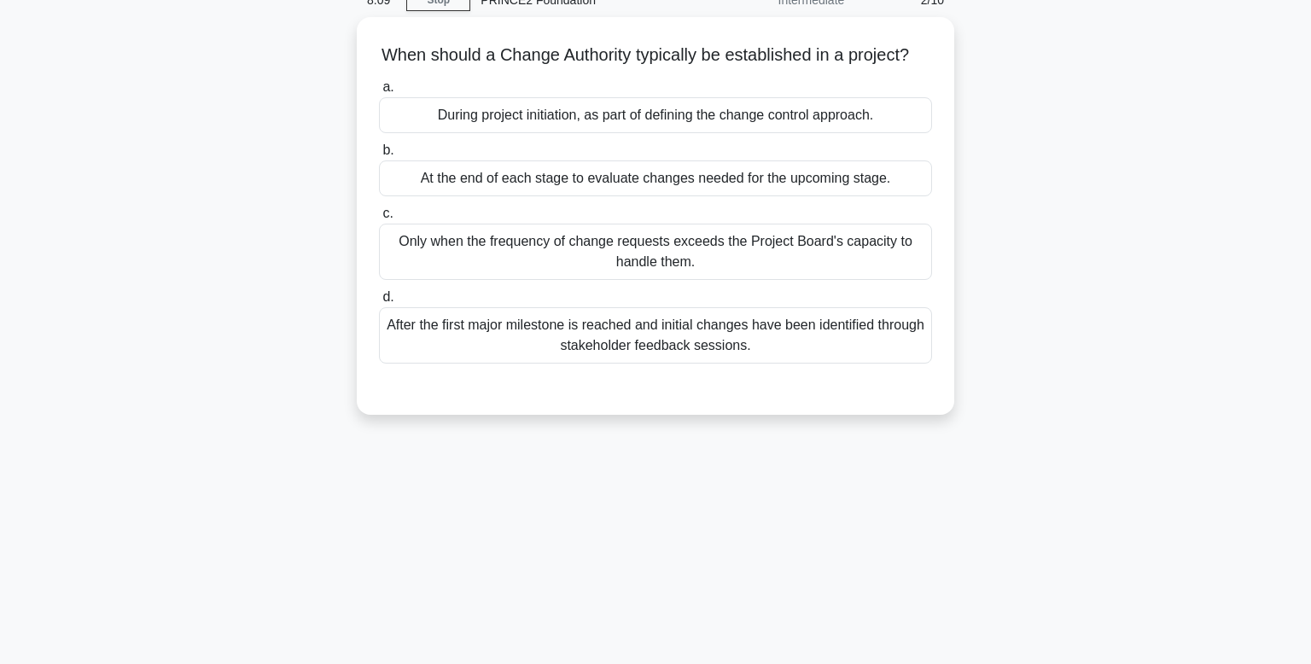
scroll to position [0, 0]
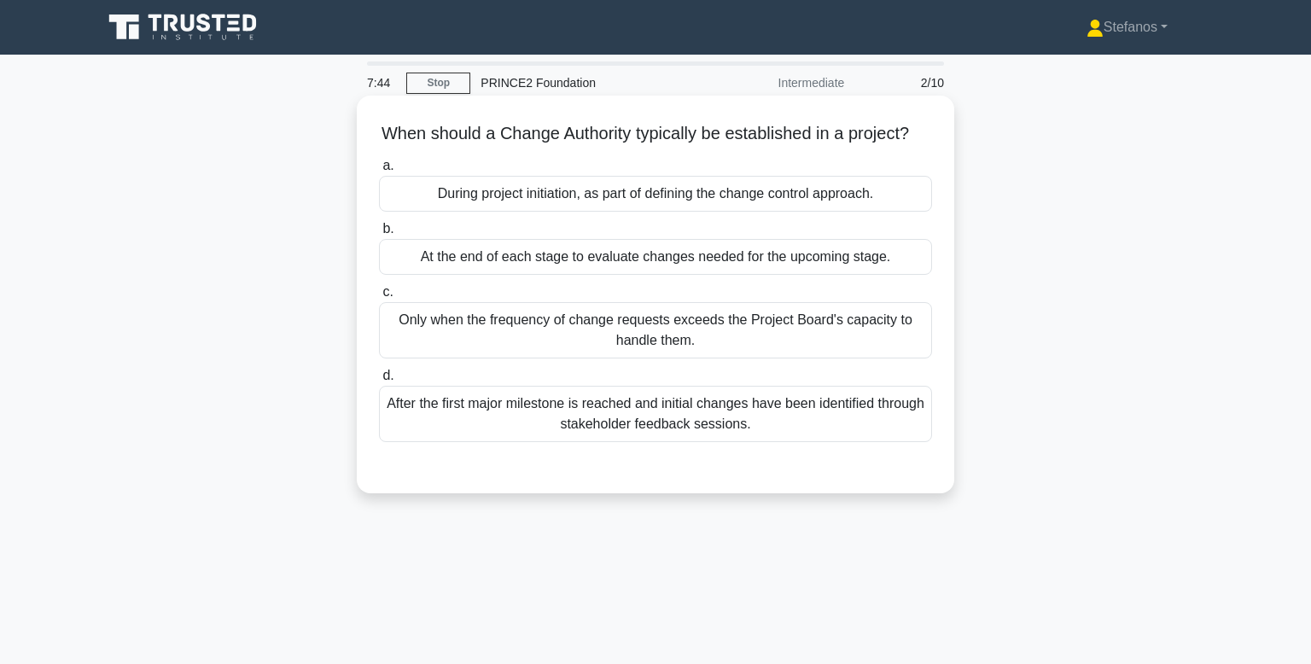
click at [731, 400] on div "After the first major milestone is reached and initial changes have been identi…" at bounding box center [655, 414] width 553 height 56
click at [379, 382] on input "d. After the first major milestone is reached and initial changes have been ide…" at bounding box center [379, 376] width 0 height 11
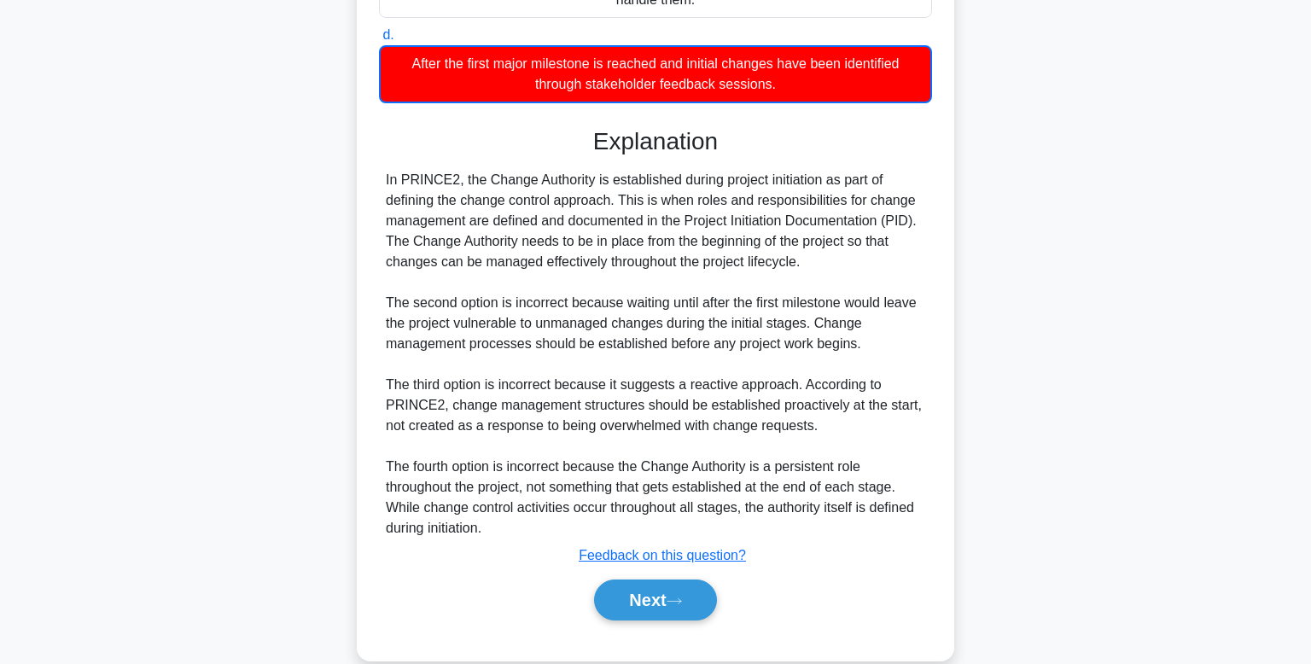
scroll to position [341, 0]
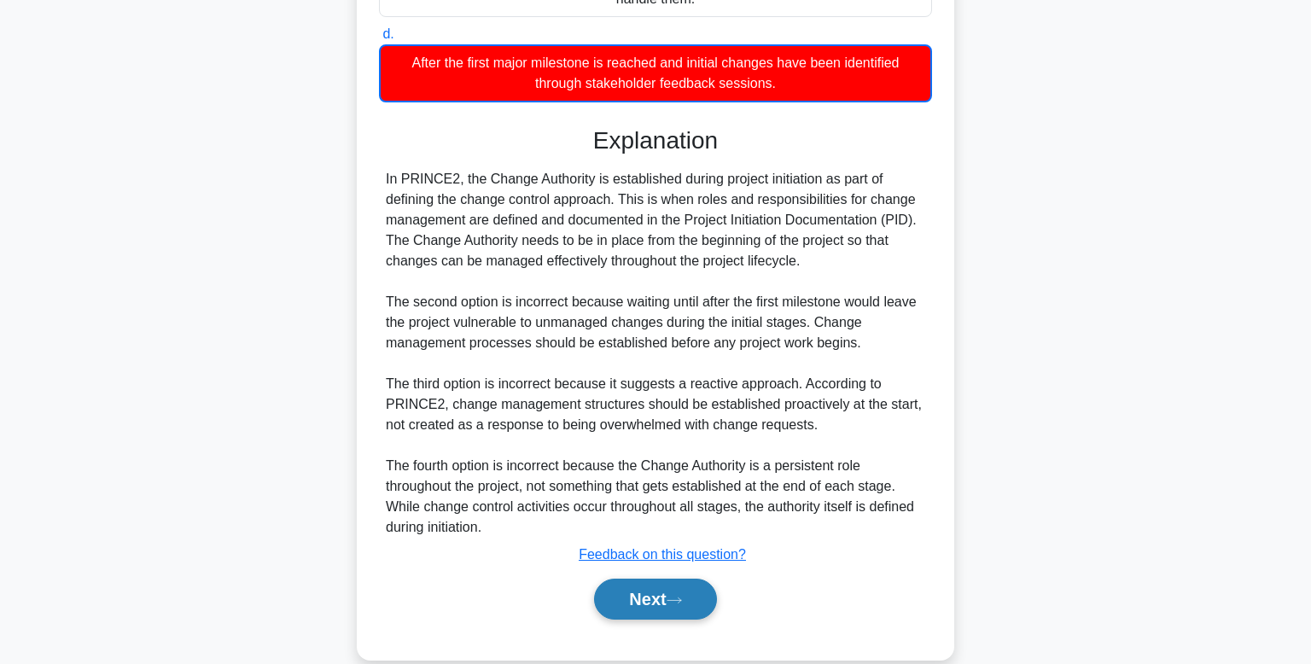
click at [645, 587] on button "Next" at bounding box center [655, 599] width 122 height 41
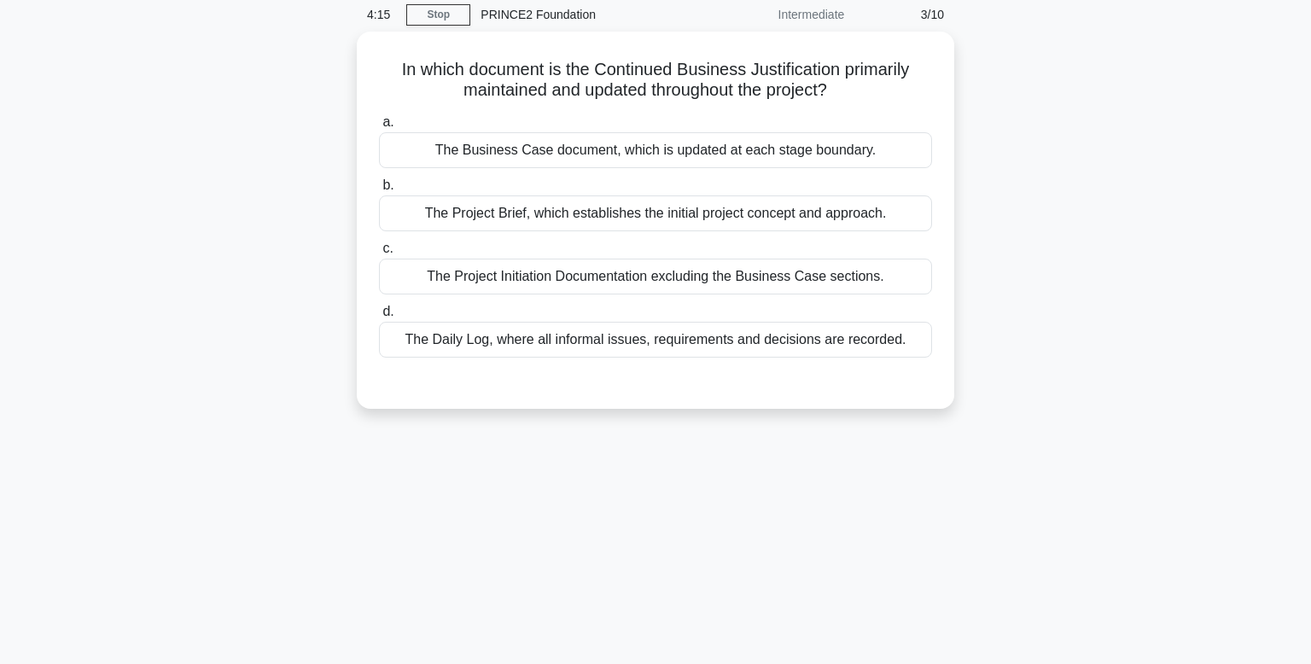
scroll to position [0, 0]
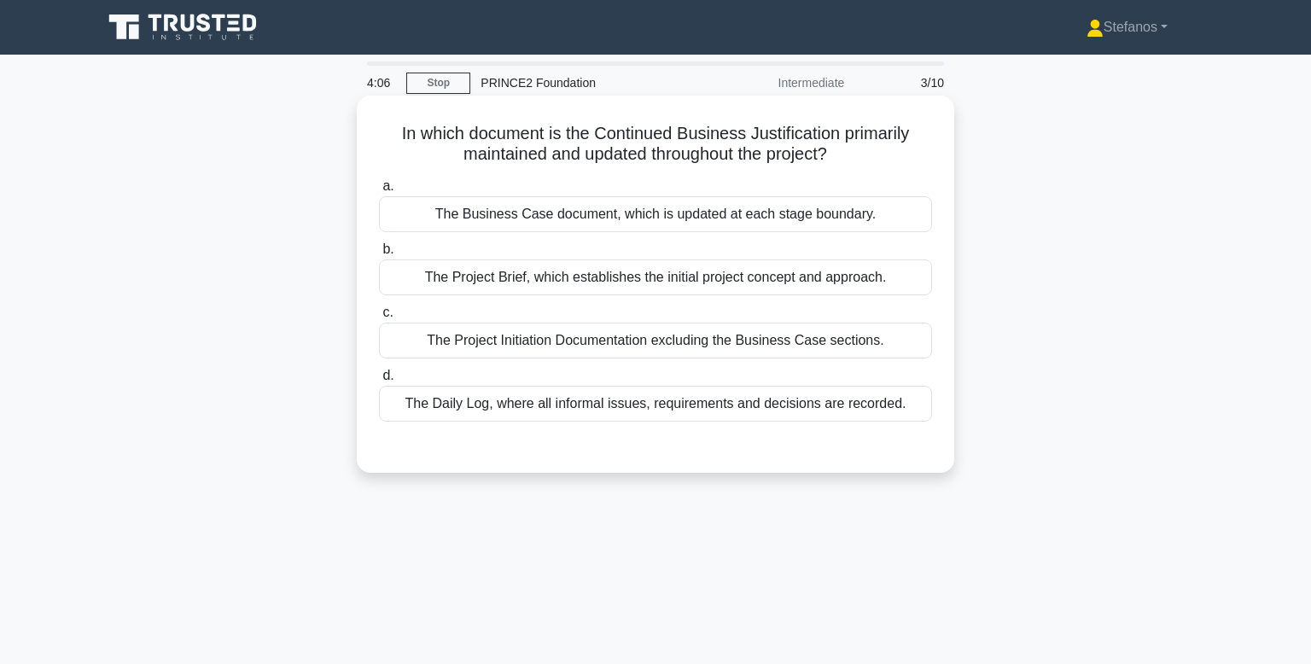
click at [712, 209] on div "The Business Case document, which is updated at each stage boundary." at bounding box center [655, 214] width 553 height 36
click at [379, 192] on input "a. The Business Case document, which is updated at each stage boundary." at bounding box center [379, 186] width 0 height 11
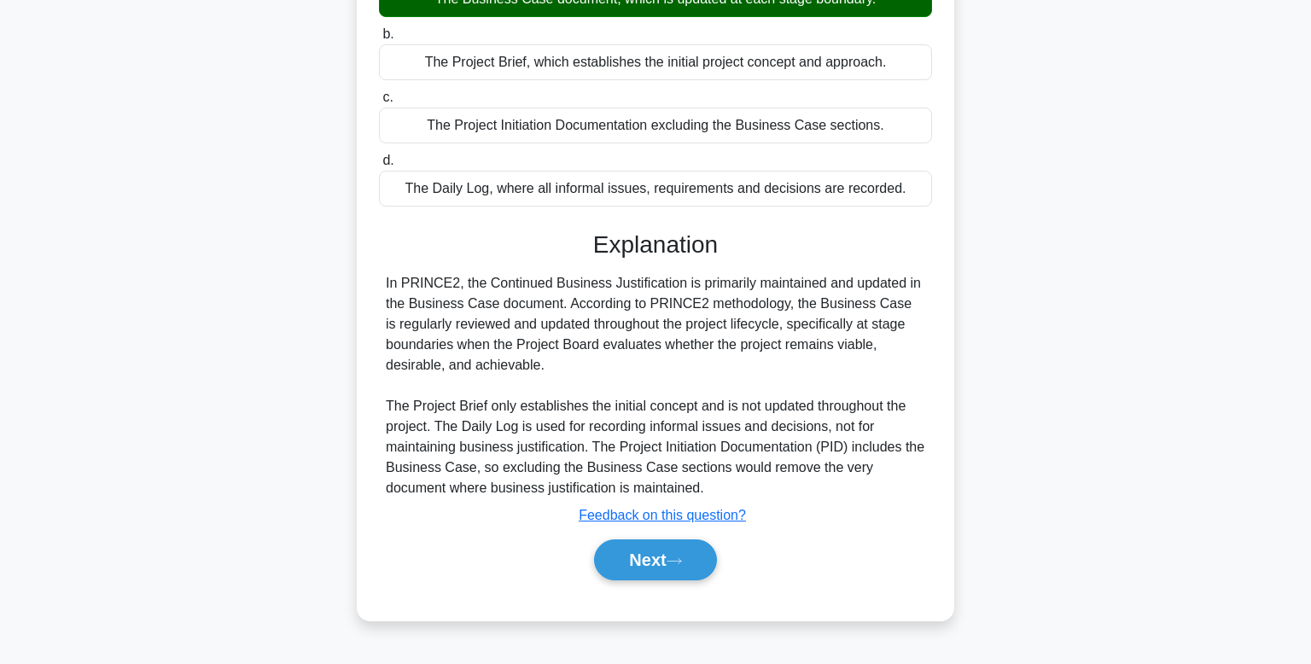
scroll to position [259, 0]
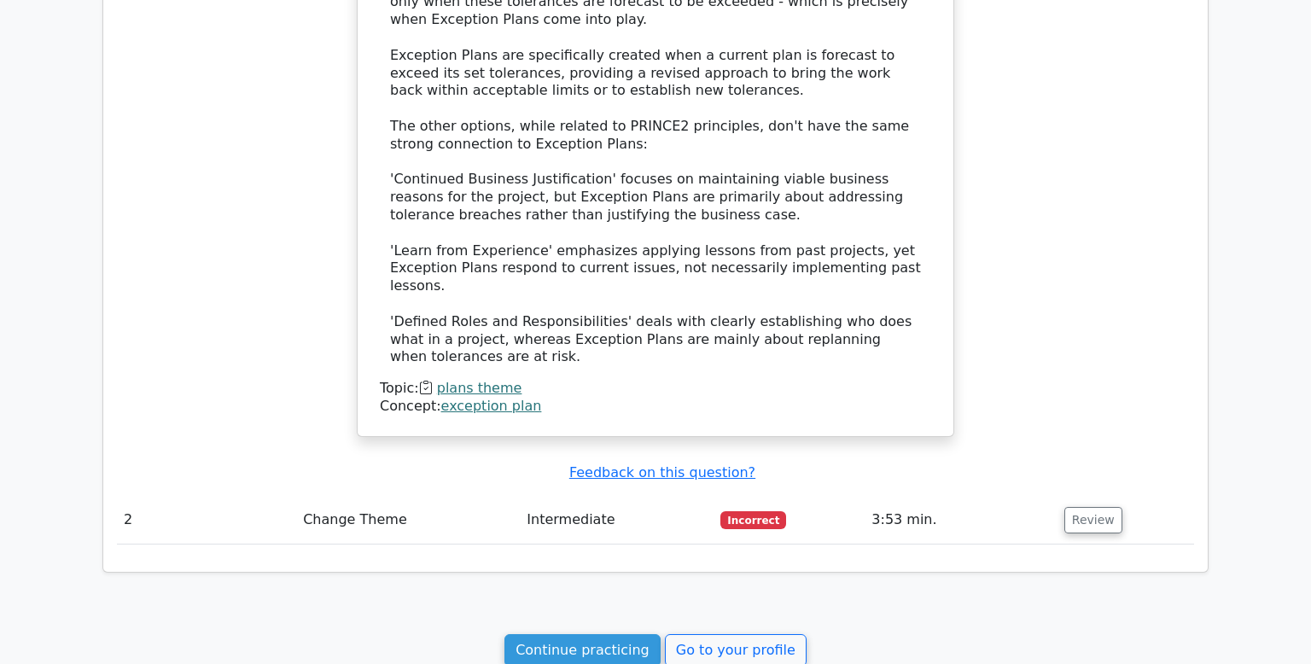
scroll to position [1615, 0]
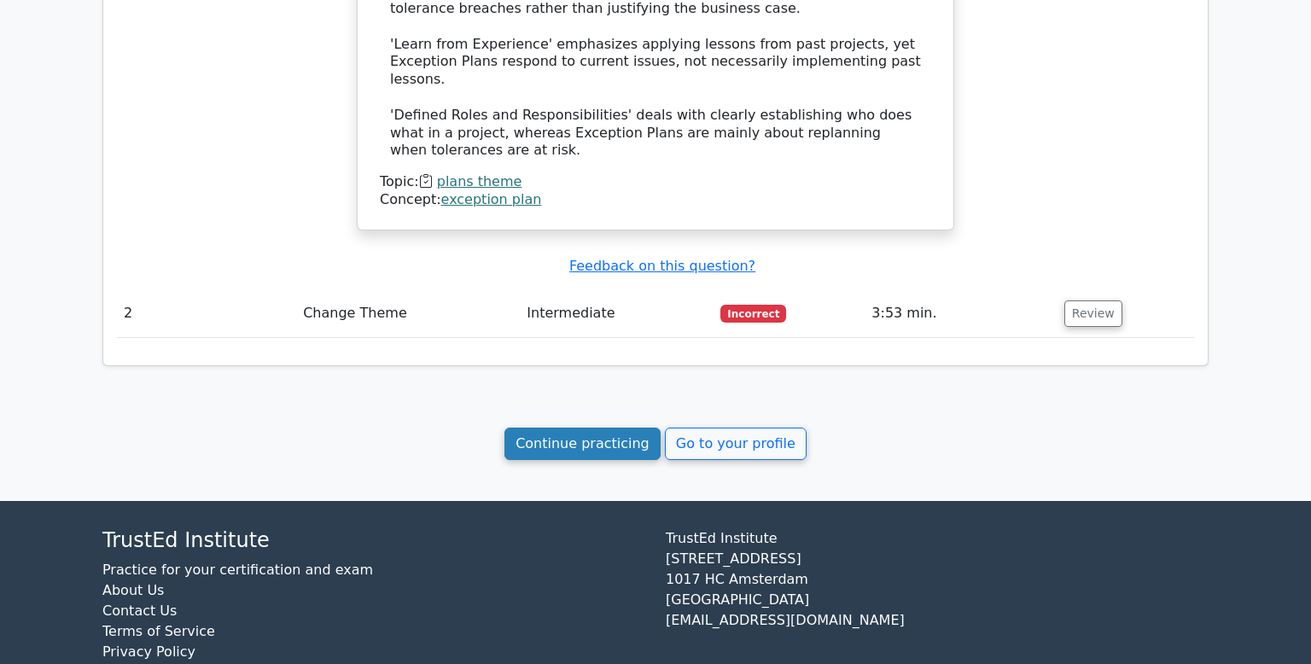
click at [628, 428] on link "Continue practicing" at bounding box center [583, 444] width 156 height 32
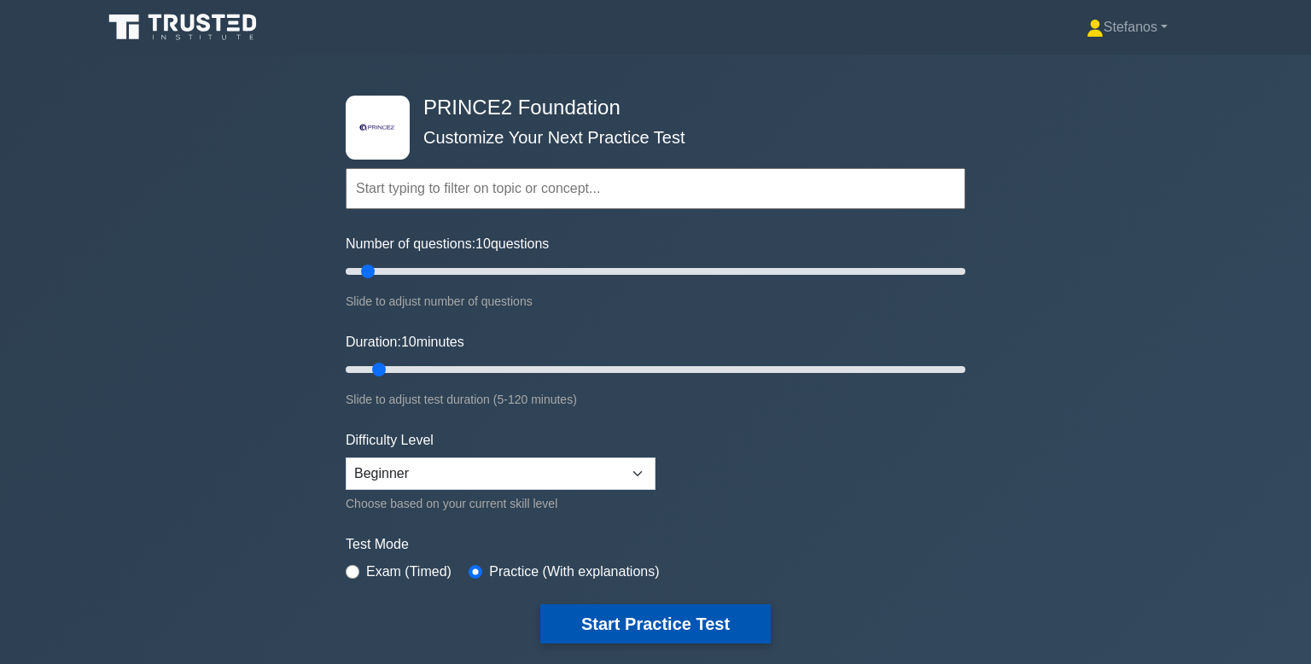
click at [672, 615] on button "Start Practice Test" at bounding box center [655, 623] width 231 height 39
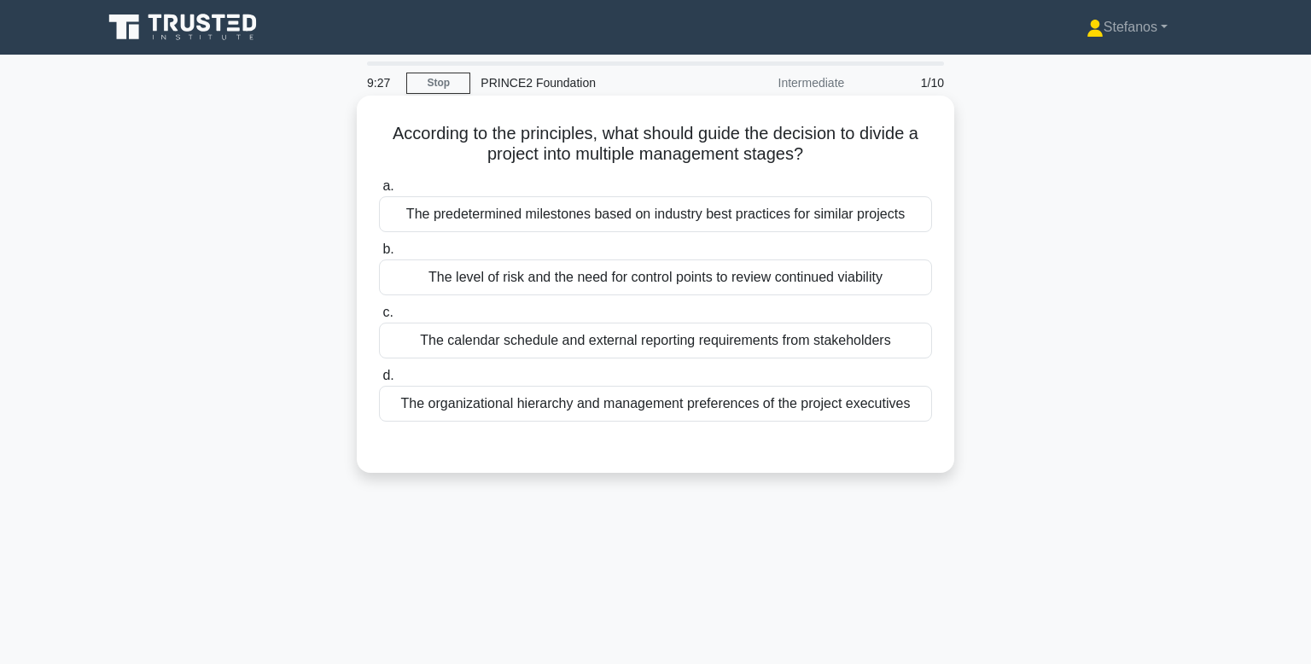
click at [672, 289] on div "The level of risk and the need for control points to review continued viability" at bounding box center [655, 278] width 553 height 36
click at [379, 255] on input "b. The level of risk and the need for control points to review continued viabil…" at bounding box center [379, 249] width 0 height 11
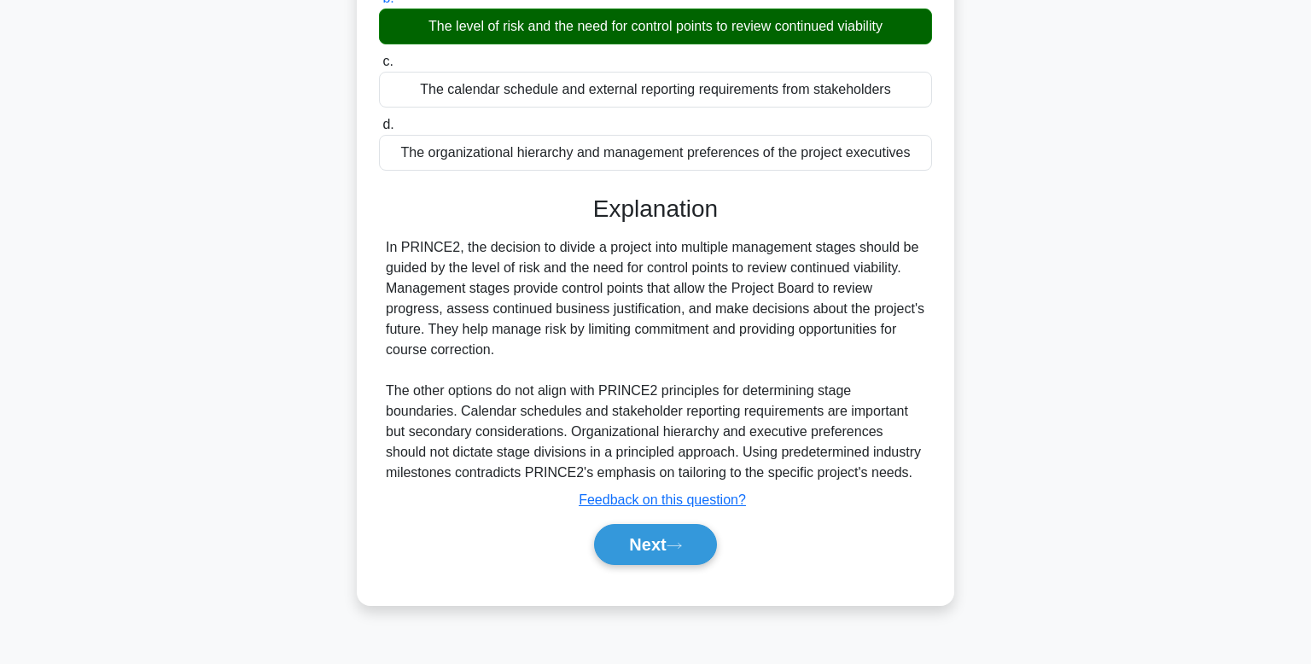
scroll to position [259, 0]
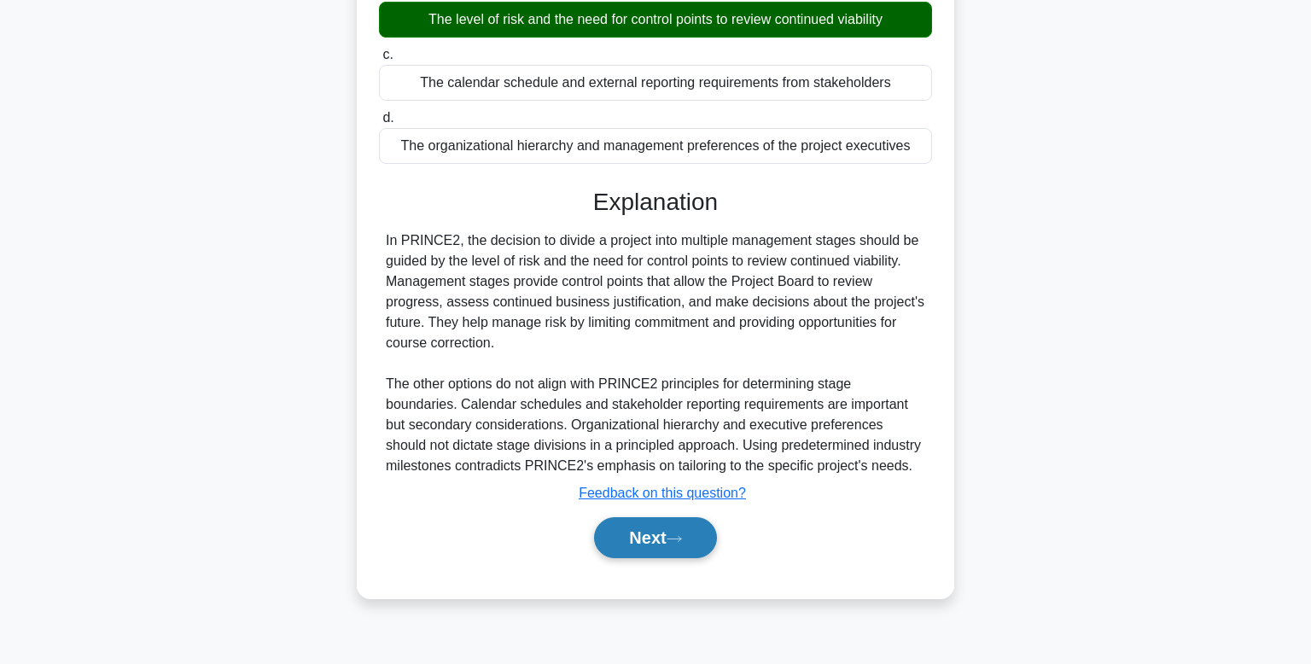
click at [681, 528] on button "Next" at bounding box center [655, 537] width 122 height 41
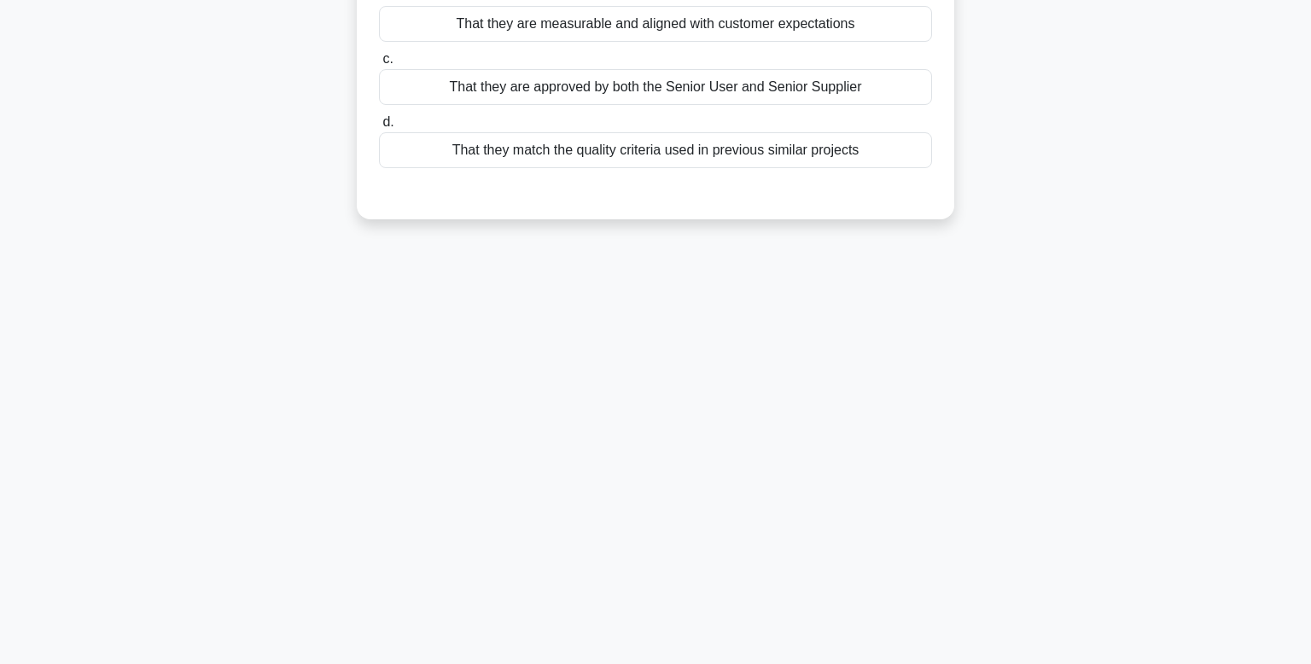
scroll to position [0, 0]
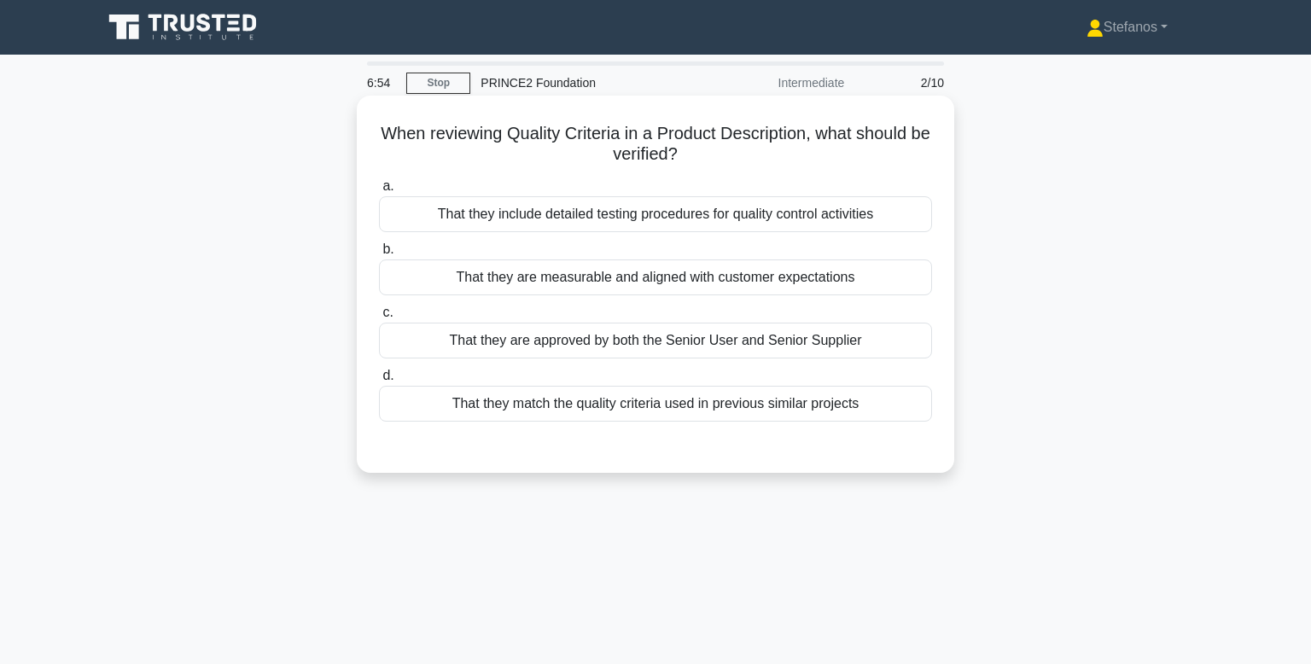
click at [604, 275] on div "That they are measurable and aligned with customer expectations" at bounding box center [655, 278] width 553 height 36
click at [379, 255] on input "b. That they are measurable and aligned with customer expectations" at bounding box center [379, 249] width 0 height 11
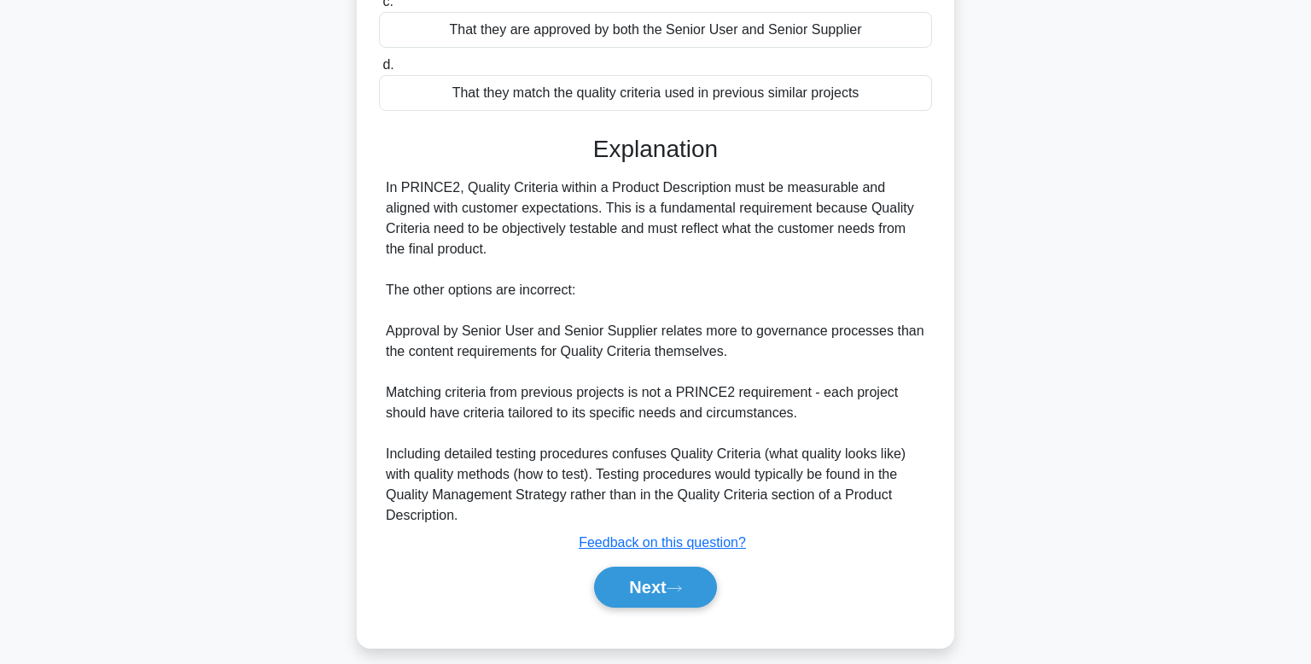
scroll to position [325, 0]
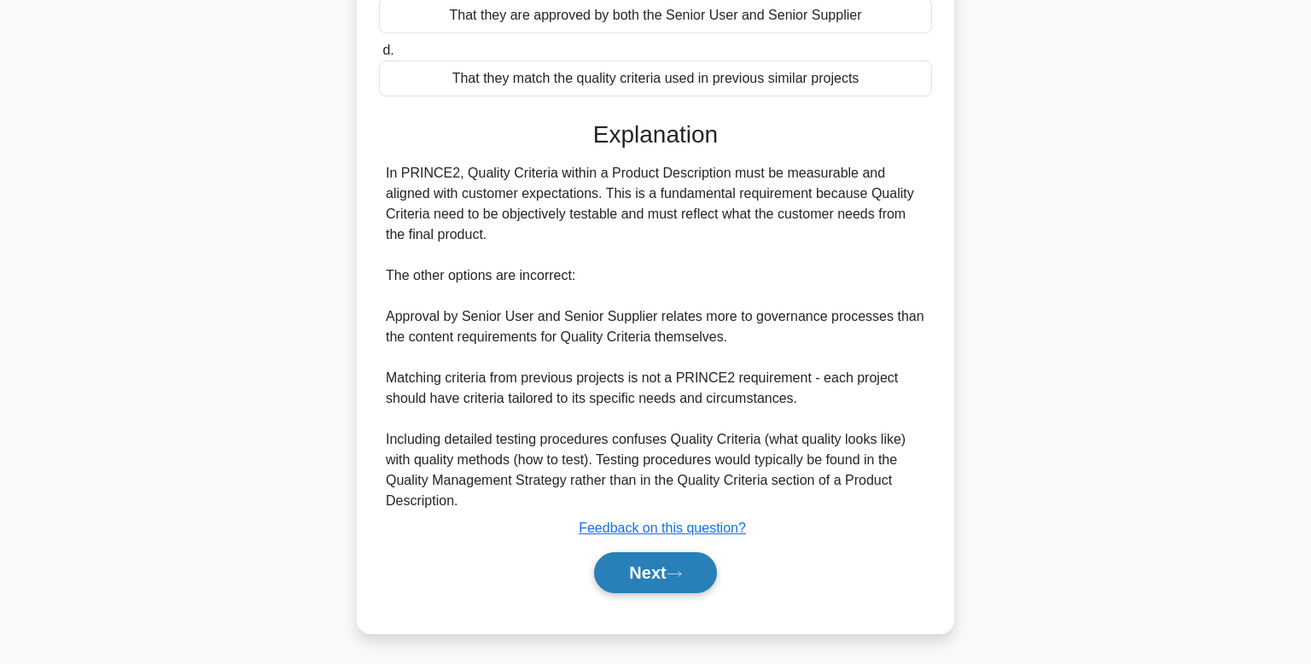
click at [700, 579] on button "Next" at bounding box center [655, 572] width 122 height 41
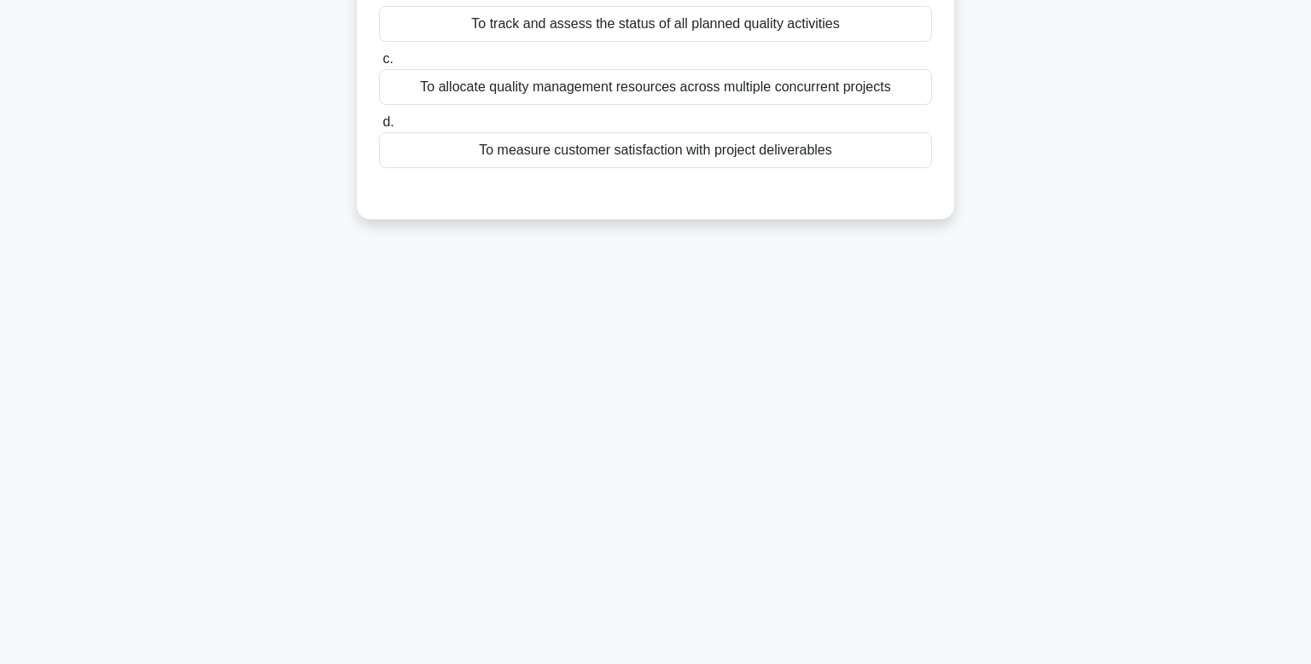
scroll to position [0, 0]
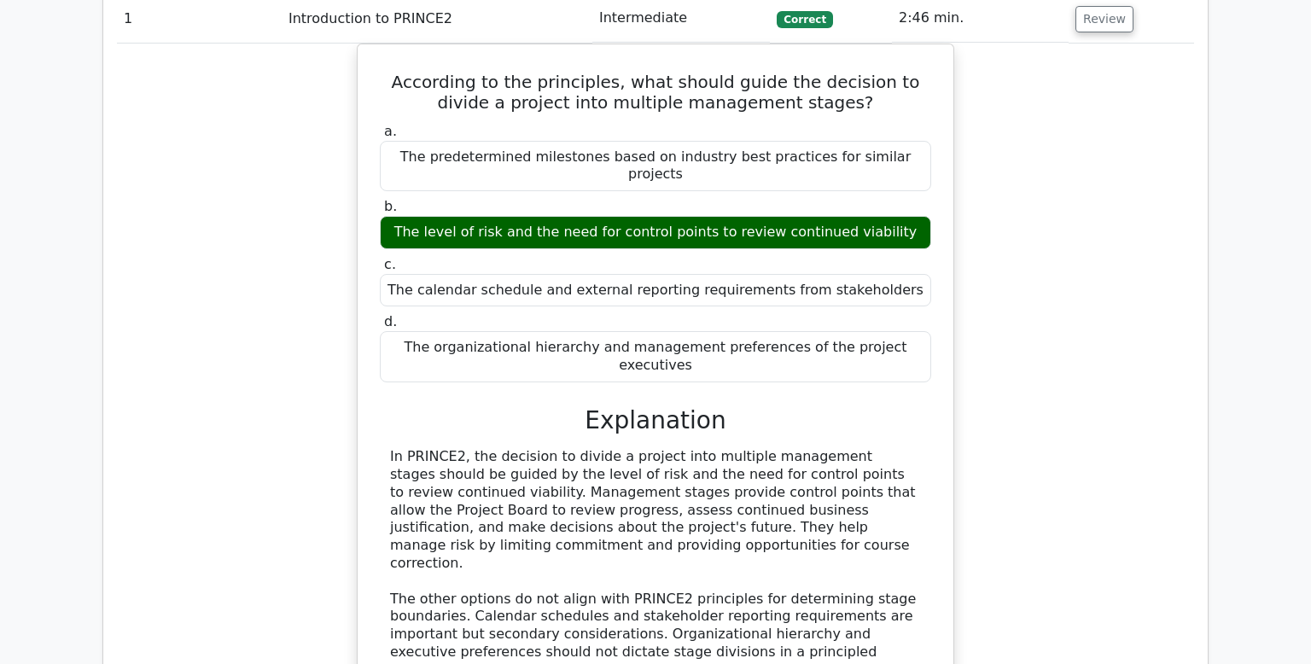
scroll to position [881, 0]
